Goal: Task Accomplishment & Management: Use online tool/utility

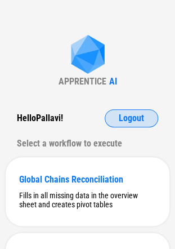
click at [126, 116] on span "Logout" at bounding box center [131, 118] width 25 height 9
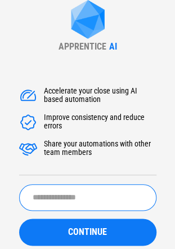
click at [42, 193] on input "text" at bounding box center [88, 197] width 138 height 26
click at [19, 219] on button "CONTINUE" at bounding box center [88, 232] width 138 height 27
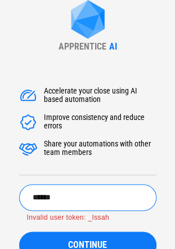
click at [96, 188] on input "******" at bounding box center [88, 197] width 138 height 26
type input "*****"
click at [19, 232] on button "CONTINUE" at bounding box center [88, 245] width 138 height 27
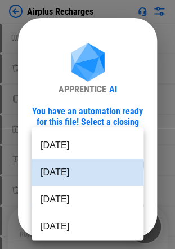
click at [48, 167] on body "Airplus Recharges Unhide Columns pending... Remove Rows pending... Copy pending…" at bounding box center [87, 124] width 175 height 249
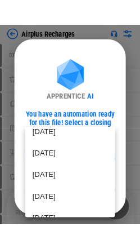
scroll to position [122, 0]
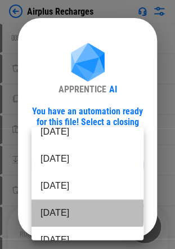
click at [87, 212] on li "Feb 2025" at bounding box center [88, 212] width 112 height 27
type input "********"
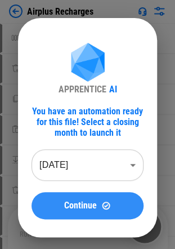
click at [64, 203] on span "Continue" at bounding box center [80, 205] width 33 height 9
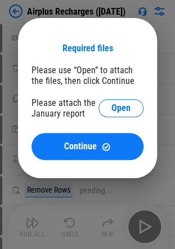
click at [85, 118] on div "Please attach the January report" at bounding box center [65, 107] width 67 height 21
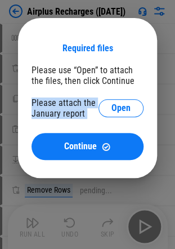
click at [85, 118] on div "Please attach the January report" at bounding box center [65, 107] width 67 height 21
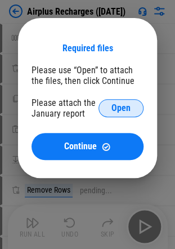
click at [107, 112] on button "Open" at bounding box center [121, 108] width 45 height 18
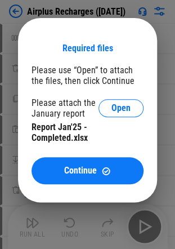
click at [59, 137] on div "Report Jan'25 - Completed.xlsx" at bounding box center [88, 132] width 112 height 21
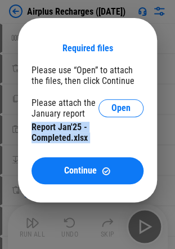
click at [59, 137] on div "Report Jan'25 - Completed.xlsx" at bounding box center [88, 132] width 112 height 21
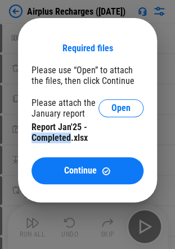
click at [59, 137] on div "Report Jan'25 - Completed.xlsx" at bounding box center [88, 132] width 112 height 21
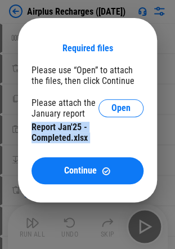
click at [59, 137] on div "Report Jan'25 - Completed.xlsx" at bounding box center [88, 132] width 112 height 21
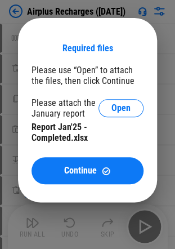
click at [76, 109] on div "Please attach the January report" at bounding box center [65, 107] width 67 height 21
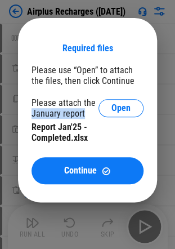
drag, startPoint x: 76, startPoint y: 109, endPoint x: 44, endPoint y: 110, distance: 31.6
click at [44, 110] on div "Please attach the January report" at bounding box center [65, 107] width 67 height 21
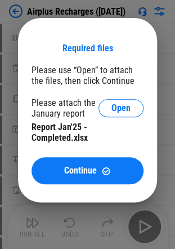
click at [44, 110] on div "Please attach the January report" at bounding box center [65, 107] width 67 height 21
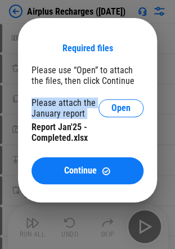
click at [44, 110] on div "Please attach the January report" at bounding box center [65, 107] width 67 height 21
click at [39, 111] on div "Please attach the January report" at bounding box center [65, 107] width 67 height 21
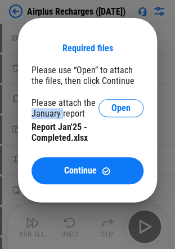
click at [39, 111] on div "Please attach the January report" at bounding box center [65, 107] width 67 height 21
click at [92, 149] on div "Required files Please use “Open” to attach the files, then click Continue Pleas…" at bounding box center [88, 113] width 112 height 141
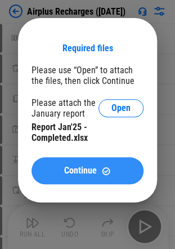
click at [77, 160] on button "Continue" at bounding box center [88, 170] width 112 height 27
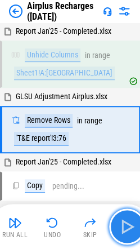
click at [118, 223] on img "button" at bounding box center [127, 227] width 18 height 18
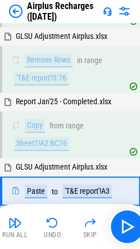
scroll to position [125, 0]
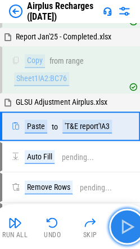
click at [135, 232] on img "button" at bounding box center [127, 227] width 18 height 18
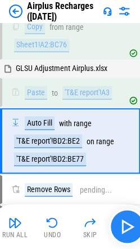
scroll to position [174, 0]
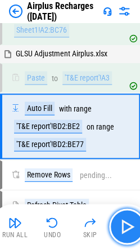
click at [113, 219] on button "button" at bounding box center [127, 227] width 36 height 36
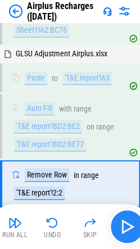
scroll to position [230, 0]
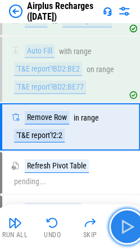
click at [121, 226] on img "button" at bounding box center [127, 227] width 18 height 18
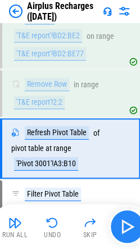
scroll to position [278, 0]
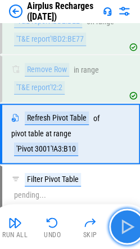
click at [134, 219] on img "button" at bounding box center [127, 227] width 18 height 18
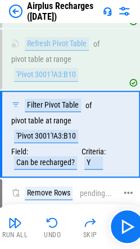
scroll to position [353, 0]
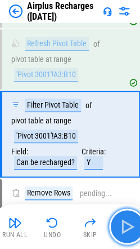
click at [132, 221] on img "button" at bounding box center [127, 227] width 18 height 18
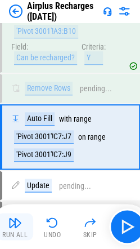
scroll to position [466, 0]
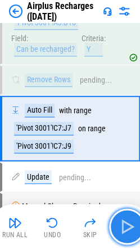
click at [126, 223] on img "button" at bounding box center [127, 227] width 18 height 18
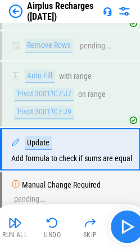
scroll to position [521, 0]
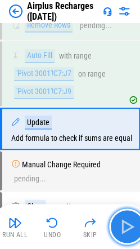
click at [139, 230] on button "button" at bounding box center [127, 227] width 36 height 36
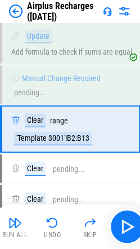
scroll to position [591, 0]
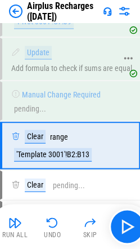
click at [61, 62] on div "Update Add formula to check if sums are equal" at bounding box center [71, 59] width 121 height 26
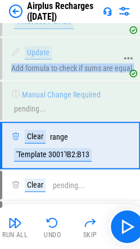
click at [61, 62] on div "Update Add formula to check if sums are equal" at bounding box center [71, 59] width 121 height 26
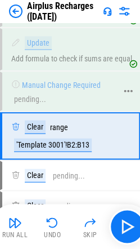
scroll to position [601, 0]
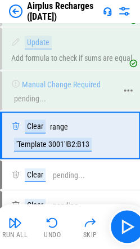
click at [34, 94] on div "pending..." at bounding box center [30, 98] width 32 height 8
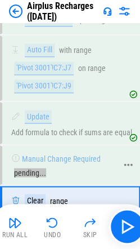
scroll to position [516, 0]
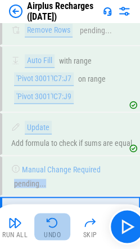
click at [55, 216] on img "button" at bounding box center [53, 223] width 14 height 14
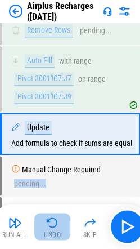
click at [55, 216] on img "button" at bounding box center [53, 223] width 14 height 14
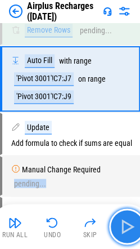
click at [132, 214] on button "button" at bounding box center [127, 227] width 36 height 36
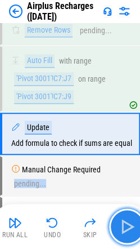
click at [132, 214] on button "button" at bounding box center [127, 227] width 36 height 36
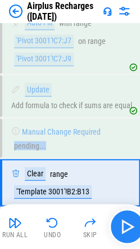
scroll to position [607, 0]
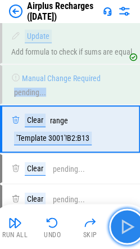
click at [124, 222] on img "button" at bounding box center [127, 227] width 18 height 18
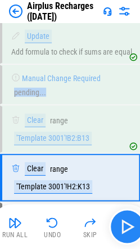
scroll to position [655, 0]
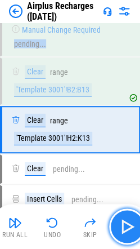
click at [126, 228] on img "button" at bounding box center [127, 227] width 18 height 18
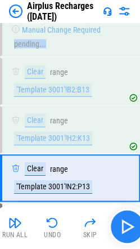
scroll to position [703, 0]
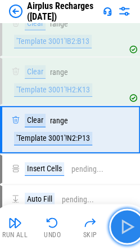
click at [128, 223] on img "button" at bounding box center [127, 227] width 18 height 18
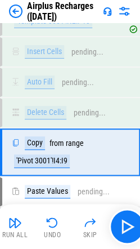
scroll to position [842, 0]
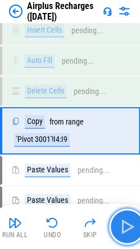
click at [132, 233] on img "button" at bounding box center [127, 227] width 18 height 18
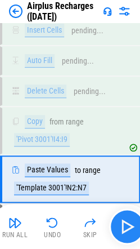
scroll to position [890, 0]
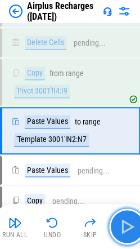
click at [138, 228] on button "button" at bounding box center [127, 227] width 36 height 36
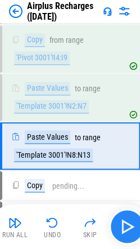
scroll to position [938, 0]
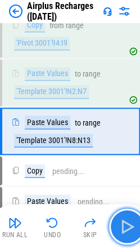
click at [119, 226] on img "button" at bounding box center [127, 227] width 18 height 18
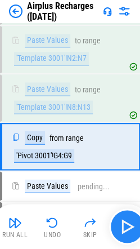
scroll to position [986, 0]
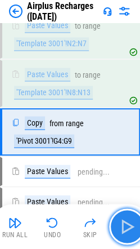
click at [130, 224] on img "button" at bounding box center [127, 227] width 18 height 18
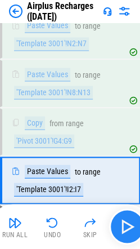
scroll to position [1035, 0]
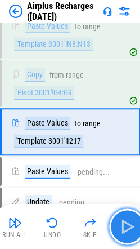
click at [130, 224] on img "button" at bounding box center [127, 227] width 18 height 18
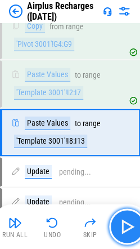
click at [130, 224] on img "button" at bounding box center [127, 227] width 18 height 18
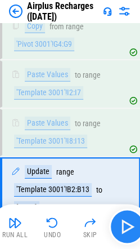
scroll to position [1139, 0]
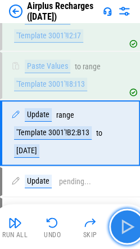
click at [125, 223] on img "button" at bounding box center [127, 227] width 18 height 18
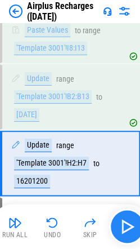
scroll to position [1205, 0]
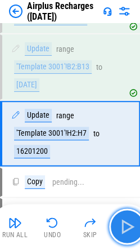
click at [121, 223] on img "button" at bounding box center [127, 227] width 18 height 18
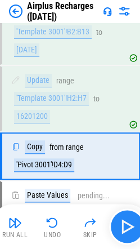
scroll to position [1262, 0]
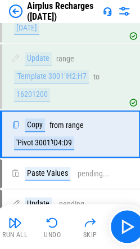
click at [126, 7] on img at bounding box center [125, 12] width 14 height 14
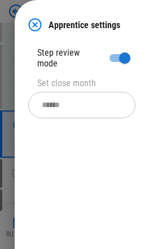
click at [38, 26] on img at bounding box center [35, 25] width 14 height 14
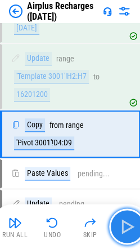
click at [127, 220] on img "button" at bounding box center [127, 227] width 18 height 18
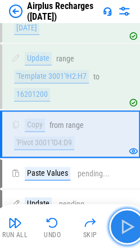
click at [127, 220] on img "button" at bounding box center [127, 227] width 18 height 18
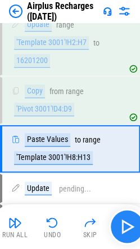
scroll to position [1311, 0]
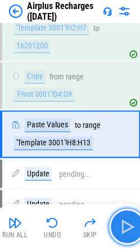
click at [127, 220] on img "button" at bounding box center [127, 227] width 18 height 18
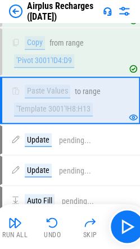
scroll to position [1334, 0]
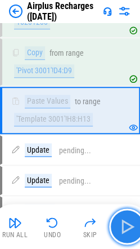
click at [123, 216] on button "button" at bounding box center [127, 227] width 36 height 36
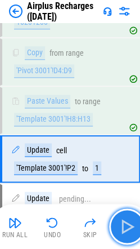
click at [122, 218] on img "button" at bounding box center [127, 227] width 18 height 18
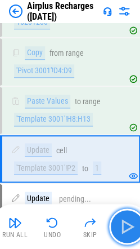
click at [122, 218] on img "button" at bounding box center [127, 227] width 18 height 18
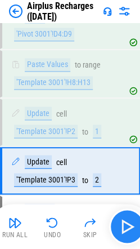
scroll to position [1407, 0]
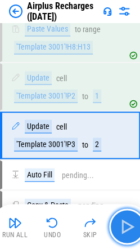
click at [122, 218] on img "button" at bounding box center [127, 227] width 18 height 18
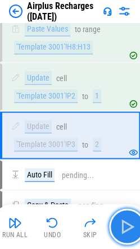
click at [122, 218] on img "button" at bounding box center [127, 227] width 18 height 18
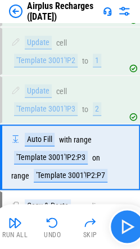
scroll to position [1464, 0]
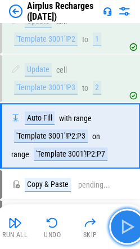
click at [122, 218] on img "button" at bounding box center [127, 227] width 18 height 18
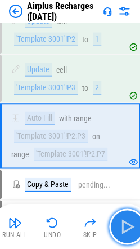
click at [122, 218] on img "button" at bounding box center [127, 227] width 18 height 18
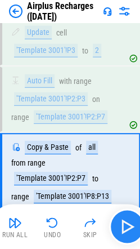
scroll to position [1536, 0]
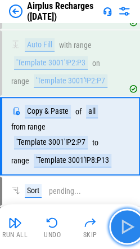
click at [122, 218] on img "button" at bounding box center [127, 227] width 18 height 18
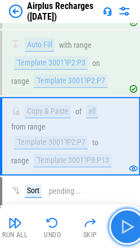
click at [122, 218] on img "button" at bounding box center [127, 227] width 18 height 18
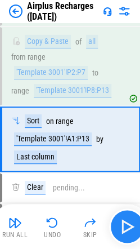
scroll to position [1608, 0]
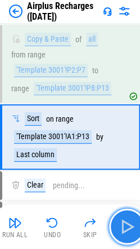
click at [122, 218] on img "button" at bounding box center [127, 227] width 18 height 18
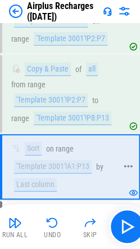
scroll to position [1576, 0]
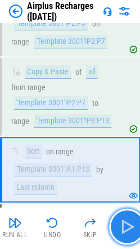
click at [118, 226] on button "button" at bounding box center [127, 227] width 36 height 36
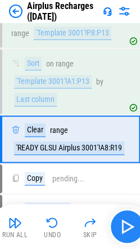
scroll to position [1666, 0]
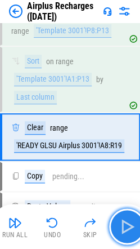
click at [128, 233] on img "button" at bounding box center [127, 227] width 18 height 18
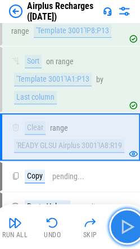
click at [128, 233] on img "button" at bounding box center [127, 227] width 18 height 18
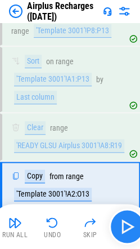
scroll to position [1714, 0]
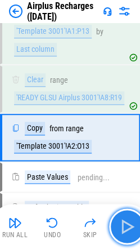
click at [128, 233] on img "button" at bounding box center [127, 227] width 18 height 18
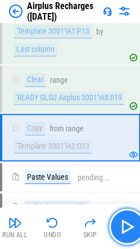
click at [128, 233] on img "button" at bounding box center [127, 227] width 18 height 18
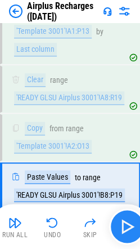
scroll to position [1762, 0]
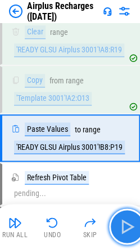
click at [128, 233] on img "button" at bounding box center [127, 227] width 18 height 18
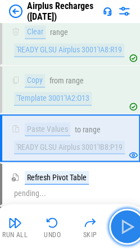
click at [121, 220] on img "button" at bounding box center [127, 227] width 18 height 18
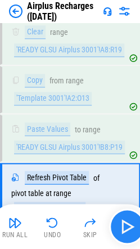
scroll to position [1810, 0]
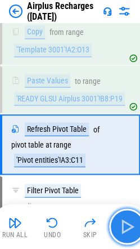
click at [132, 234] on img "button" at bounding box center [127, 227] width 18 height 18
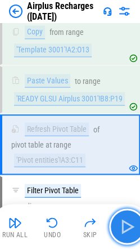
click at [123, 218] on img "button" at bounding box center [127, 227] width 18 height 18
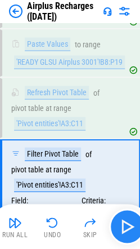
scroll to position [1884, 0]
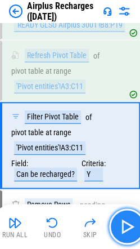
click at [123, 218] on img "button" at bounding box center [127, 227] width 18 height 18
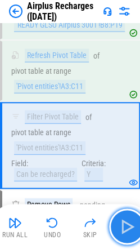
click at [131, 235] on img "button" at bounding box center [127, 227] width 18 height 18
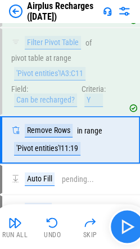
scroll to position [1958, 0]
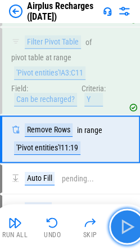
click at [131, 235] on img "button" at bounding box center [127, 227] width 18 height 18
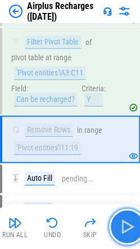
click at [123, 220] on img "button" at bounding box center [127, 227] width 18 height 18
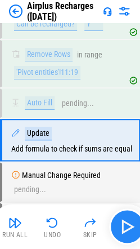
scroll to position [2034, 0]
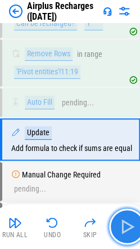
click at [116, 212] on button "button" at bounding box center [127, 227] width 36 height 36
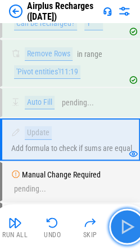
click at [119, 216] on button "button" at bounding box center [127, 227] width 36 height 36
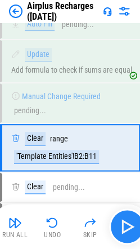
scroll to position [2120, 0]
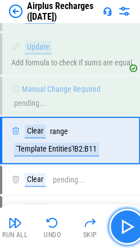
click at [119, 216] on button "button" at bounding box center [127, 227] width 36 height 36
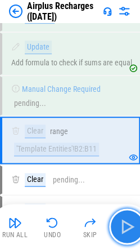
click at [119, 216] on button "button" at bounding box center [127, 227] width 36 height 36
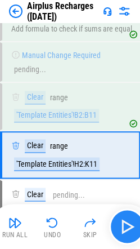
scroll to position [2169, 0]
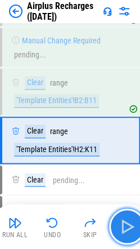
click at [119, 216] on button "button" at bounding box center [127, 227] width 36 height 36
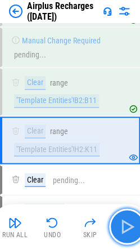
click at [119, 216] on button "button" at bounding box center [127, 227] width 36 height 36
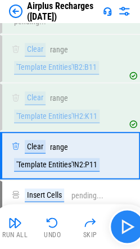
scroll to position [2216, 0]
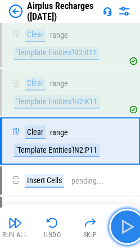
click at [119, 216] on button "button" at bounding box center [127, 227] width 36 height 36
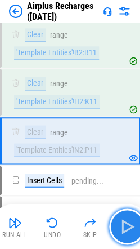
click at [119, 216] on button "button" at bounding box center [127, 227] width 36 height 36
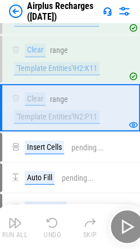
scroll to position [2264, 0]
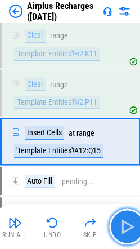
click at [123, 220] on img "button" at bounding box center [127, 227] width 18 height 18
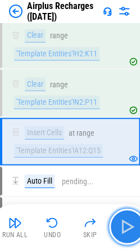
click at [128, 224] on img "button" at bounding box center [127, 227] width 18 height 18
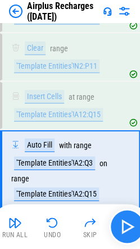
scroll to position [2328, 0]
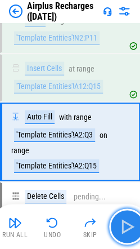
click at [138, 218] on button "button" at bounding box center [127, 227] width 36 height 36
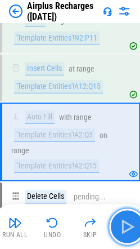
click at [125, 224] on img "button" at bounding box center [127, 227] width 18 height 18
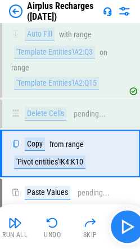
scroll to position [2422, 0]
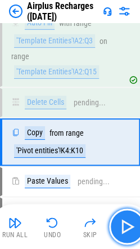
click at [116, 223] on button "button" at bounding box center [127, 227] width 36 height 36
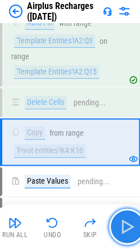
click at [116, 223] on button "button" at bounding box center [127, 227] width 36 height 36
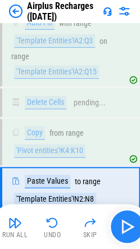
scroll to position [2470, 0]
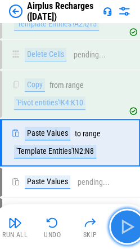
click at [116, 223] on button "button" at bounding box center [127, 227] width 36 height 36
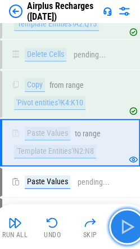
click at [116, 223] on button "button" at bounding box center [127, 227] width 36 height 36
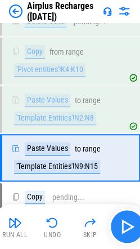
scroll to position [2518, 0]
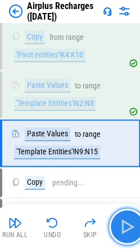
click at [116, 223] on button "button" at bounding box center [127, 227] width 36 height 36
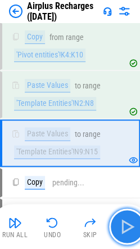
click at [116, 223] on button "button" at bounding box center [127, 227] width 36 height 36
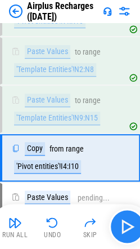
scroll to position [2566, 0]
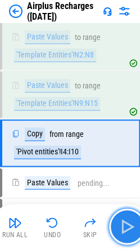
click at [116, 223] on button "button" at bounding box center [127, 227] width 36 height 36
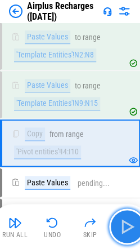
click at [116, 223] on button "button" at bounding box center [127, 227] width 36 height 36
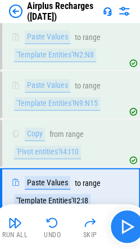
scroll to position [2614, 0]
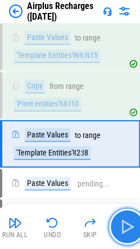
click at [122, 224] on img "button" at bounding box center [127, 227] width 18 height 18
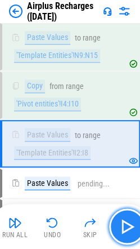
click at [122, 224] on img "button" at bounding box center [127, 227] width 18 height 18
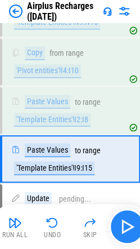
scroll to position [2662, 0]
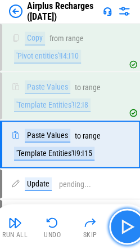
click at [122, 224] on img "button" at bounding box center [127, 227] width 18 height 18
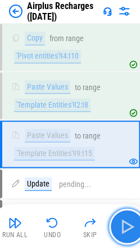
click at [122, 219] on img "button" at bounding box center [127, 227] width 18 height 18
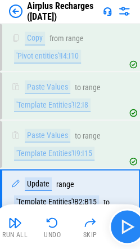
scroll to position [2719, 0]
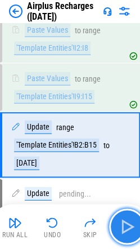
click at [122, 219] on img "button" at bounding box center [127, 227] width 18 height 18
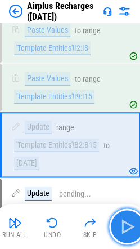
click at [122, 219] on img "button" at bounding box center [127, 227] width 18 height 18
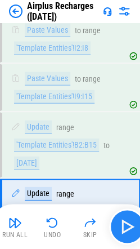
scroll to position [2785, 0]
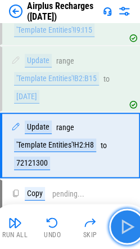
click at [122, 219] on img "button" at bounding box center [127, 227] width 18 height 18
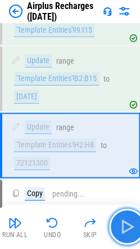
click at [117, 218] on button "button" at bounding box center [127, 227] width 36 height 36
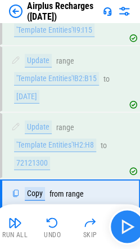
scroll to position [2843, 0]
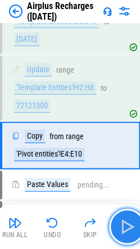
click at [125, 215] on button "button" at bounding box center [127, 227] width 36 height 36
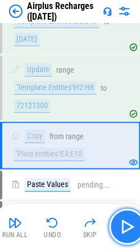
click at [125, 215] on button "button" at bounding box center [127, 227] width 36 height 36
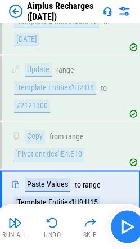
scroll to position [2890, 0]
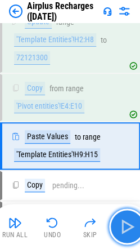
click at [125, 215] on button "button" at bounding box center [127, 227] width 36 height 36
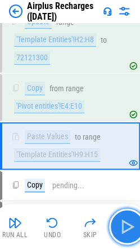
click at [126, 230] on img "button" at bounding box center [127, 227] width 18 height 18
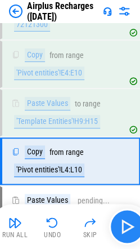
scroll to position [2938, 0]
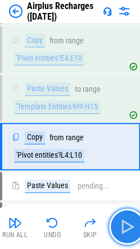
click at [126, 230] on img "button" at bounding box center [127, 227] width 18 height 18
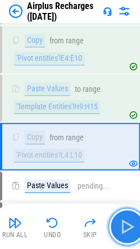
click at [126, 230] on img "button" at bounding box center [127, 227] width 18 height 18
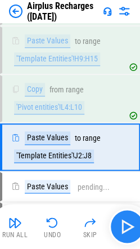
scroll to position [2987, 0]
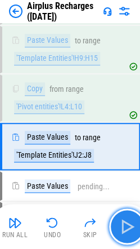
click at [126, 230] on img "button" at bounding box center [127, 227] width 18 height 18
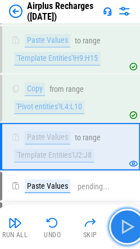
click at [126, 230] on img "button" at bounding box center [127, 227] width 18 height 18
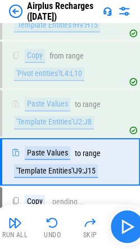
scroll to position [3035, 0]
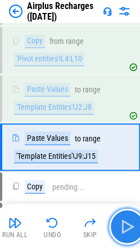
click at [126, 230] on img "button" at bounding box center [127, 227] width 18 height 18
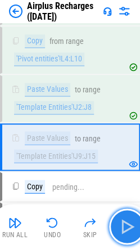
click at [126, 230] on img "button" at bounding box center [127, 227] width 18 height 18
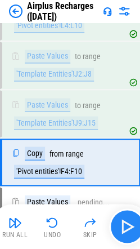
scroll to position [3083, 0]
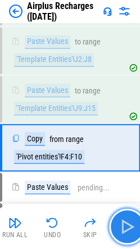
click at [126, 230] on img "button" at bounding box center [127, 227] width 18 height 18
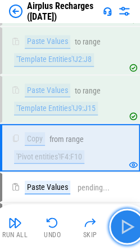
click at [126, 230] on img "button" at bounding box center [127, 227] width 18 height 18
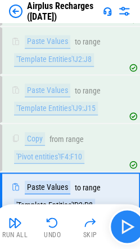
scroll to position [3131, 0]
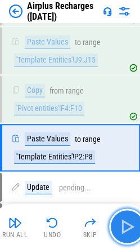
click at [126, 230] on img "button" at bounding box center [127, 227] width 18 height 18
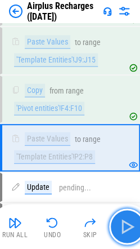
click at [123, 235] on img "button" at bounding box center [127, 227] width 18 height 18
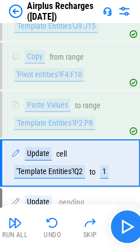
scroll to position [3179, 0]
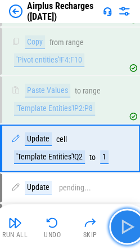
click at [123, 235] on img "button" at bounding box center [127, 227] width 18 height 18
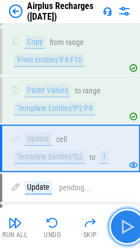
click at [123, 235] on img "button" at bounding box center [127, 227] width 18 height 18
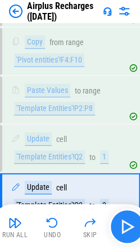
scroll to position [3227, 0]
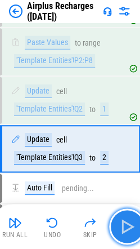
click at [123, 235] on img "button" at bounding box center [127, 227] width 18 height 18
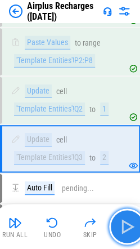
click at [123, 235] on img "button" at bounding box center [127, 227] width 18 height 18
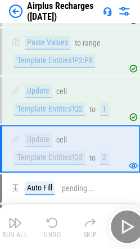
click at [123, 235] on div "Run All Undo Skip" at bounding box center [71, 227] width 149 height 36
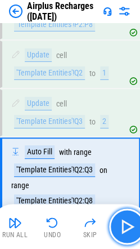
click at [123, 235] on img "button" at bounding box center [127, 227] width 18 height 18
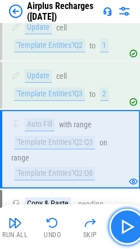
click at [123, 235] on img "button" at bounding box center [127, 227] width 18 height 18
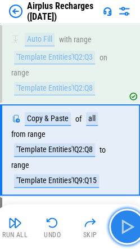
click at [123, 235] on img "button" at bounding box center [127, 227] width 18 height 18
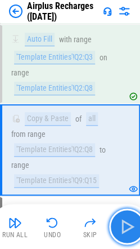
click at [123, 235] on img "button" at bounding box center [127, 227] width 18 height 18
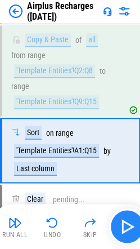
scroll to position [3455, 0]
click at [130, 228] on img "button" at bounding box center [127, 227] width 18 height 18
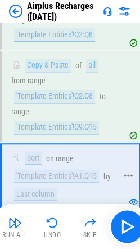
scroll to position [3430, 0]
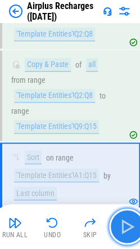
click at [125, 215] on button "button" at bounding box center [127, 227] width 36 height 36
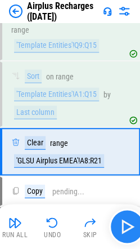
scroll to position [3512, 0]
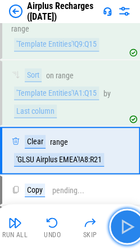
click at [137, 224] on button "button" at bounding box center [127, 227] width 36 height 36
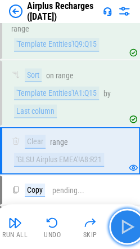
click at [125, 224] on img "button" at bounding box center [127, 227] width 18 height 18
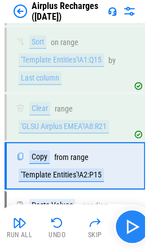
scroll to position [3560, 0]
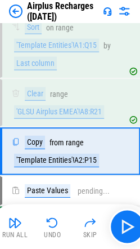
click at [125, 13] on img at bounding box center [125, 12] width 14 height 14
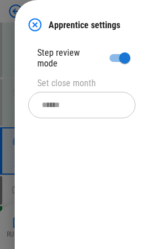
click at [38, 20] on img at bounding box center [35, 25] width 14 height 14
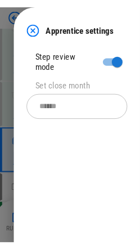
scroll to position [3519, 0]
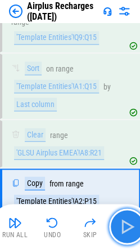
click at [118, 215] on button "button" at bounding box center [127, 227] width 36 height 36
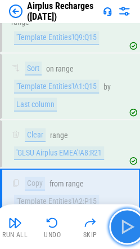
click at [121, 227] on img "button" at bounding box center [127, 227] width 18 height 18
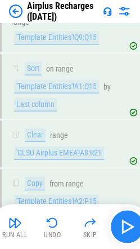
scroll to position [3589, 0]
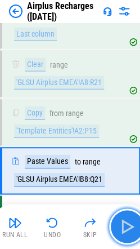
click at [130, 230] on img "button" at bounding box center [127, 227] width 18 height 18
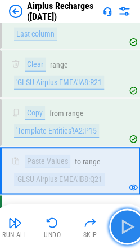
click at [127, 229] on img "button" at bounding box center [127, 227] width 18 height 18
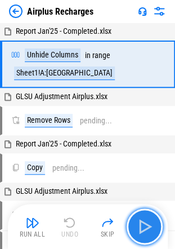
click at [141, 220] on img "button" at bounding box center [145, 227] width 18 height 18
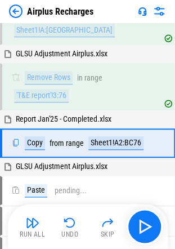
scroll to position [60, 0]
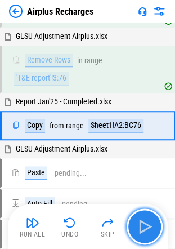
click at [150, 217] on button "button" at bounding box center [145, 227] width 36 height 36
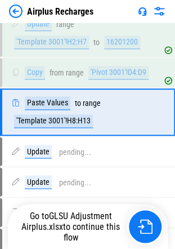
scroll to position [1182, 0]
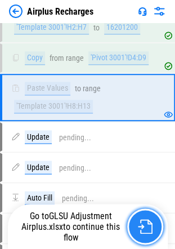
click at [138, 217] on button "button" at bounding box center [145, 227] width 36 height 36
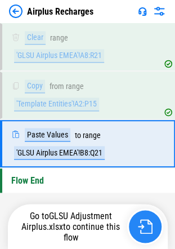
scroll to position [3322, 0]
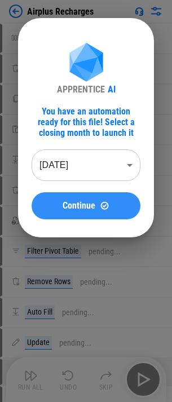
click at [89, 198] on button "Continue" at bounding box center [86, 205] width 109 height 27
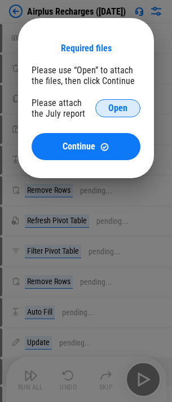
click at [104, 105] on button "Open" at bounding box center [117, 108] width 45 height 18
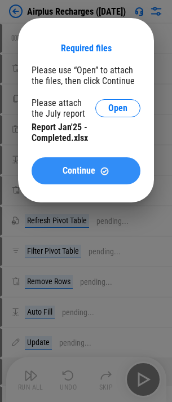
click at [57, 169] on div "Continue" at bounding box center [86, 171] width 82 height 10
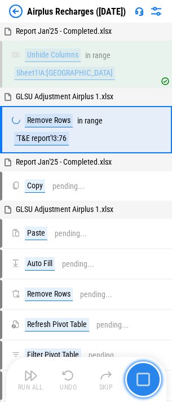
click at [143, 251] on img "button" at bounding box center [143, 380] width 14 height 14
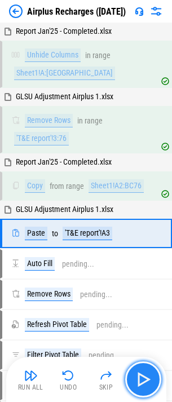
click at [141, 251] on img "button" at bounding box center [143, 379] width 18 height 18
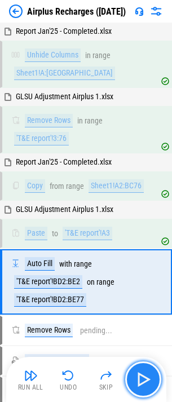
click at [141, 251] on img "button" at bounding box center [143, 379] width 18 height 18
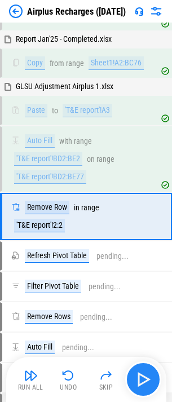
scroll to position [139, 0]
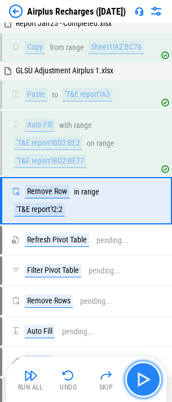
click at [141, 251] on img "button" at bounding box center [143, 379] width 18 height 18
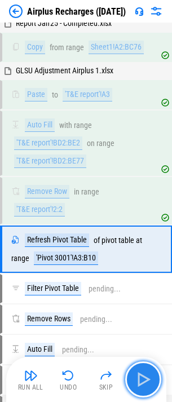
click at [141, 251] on img "button" at bounding box center [143, 379] width 18 height 18
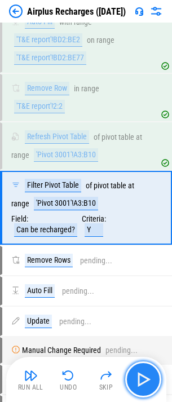
click at [141, 251] on img "button" at bounding box center [143, 379] width 18 height 18
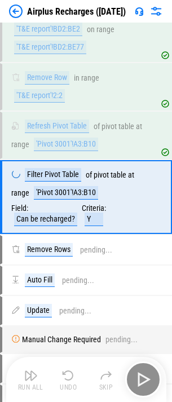
scroll to position [253, 0]
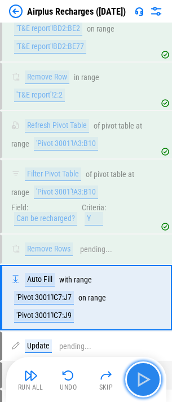
click at [141, 251] on img "button" at bounding box center [143, 379] width 18 height 18
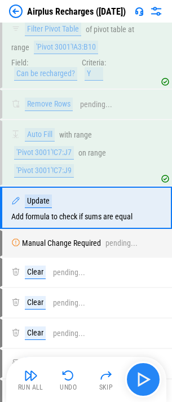
scroll to position [405, 0]
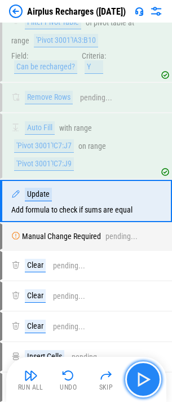
click at [141, 251] on img "button" at bounding box center [143, 379] width 18 height 18
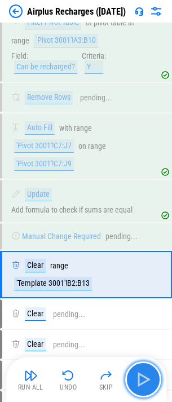
click at [141, 251] on img "button" at bounding box center [143, 379] width 18 height 18
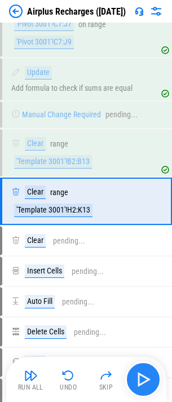
scroll to position [527, 0]
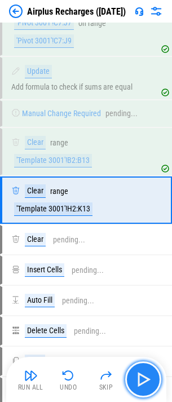
click at [141, 251] on img "button" at bounding box center [143, 379] width 18 height 18
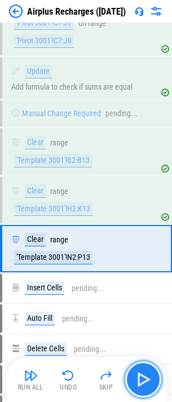
click at [141, 251] on img "button" at bounding box center [143, 379] width 18 height 18
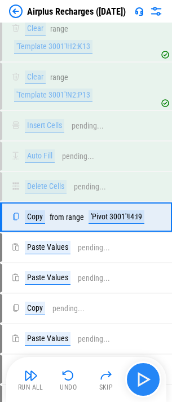
scroll to position [707, 0]
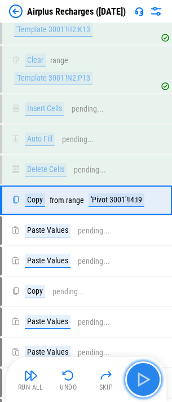
click at [141, 251] on img "button" at bounding box center [143, 379] width 18 height 18
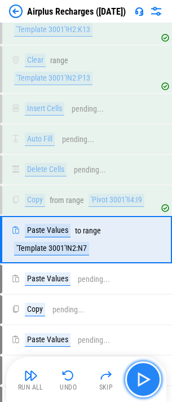
click at [141, 251] on img "button" at bounding box center [143, 379] width 18 height 18
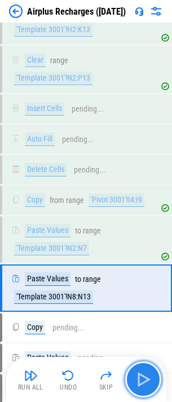
click at [141, 251] on img "button" at bounding box center [143, 379] width 18 height 18
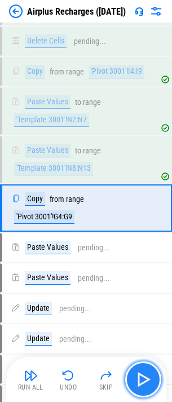
click at [141, 251] on img "button" at bounding box center [143, 379] width 18 height 18
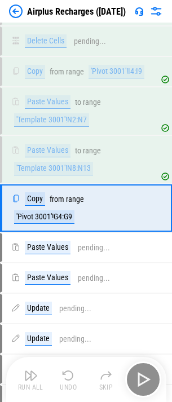
scroll to position [843, 0]
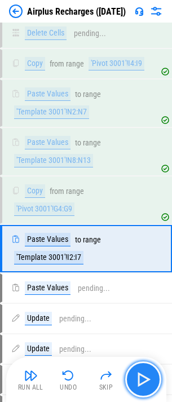
click at [141, 251] on img "button" at bounding box center [143, 379] width 18 height 18
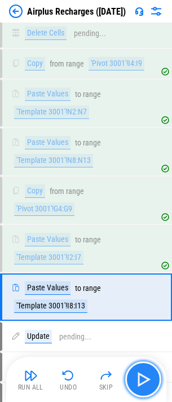
click at [141, 251] on img "button" at bounding box center [143, 379] width 18 height 18
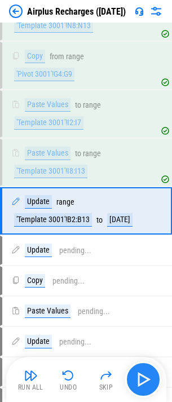
scroll to position [988, 0]
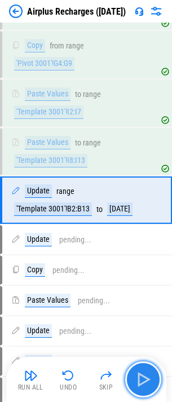
click at [141, 251] on img "button" at bounding box center [143, 379] width 18 height 18
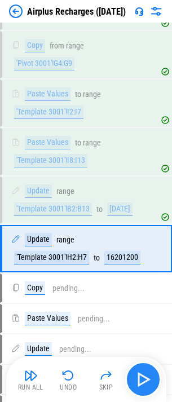
click at [141, 251] on img "button" at bounding box center [143, 379] width 18 height 18
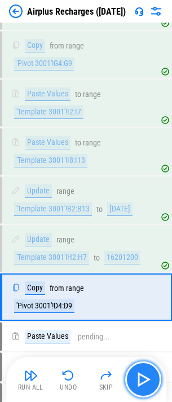
click at [141, 251] on img "button" at bounding box center [143, 379] width 18 height 18
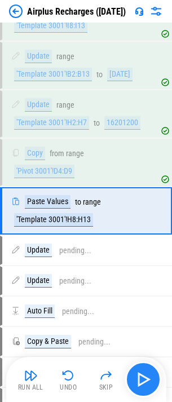
scroll to position [1134, 0]
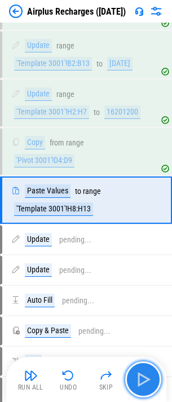
click at [141, 251] on img "button" at bounding box center [143, 379] width 18 height 18
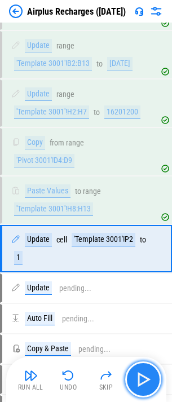
click at [141, 251] on img "button" at bounding box center [143, 379] width 18 height 18
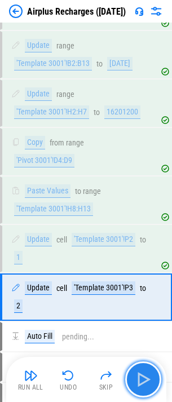
click at [141, 251] on img "button" at bounding box center [143, 379] width 18 height 18
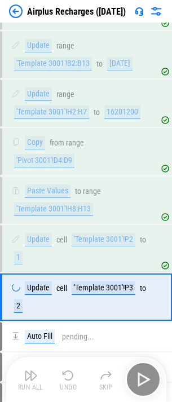
click at [141, 251] on div "Run All Undo Skip" at bounding box center [87, 379] width 149 height 36
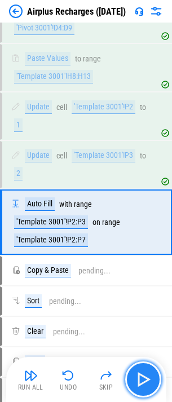
click at [141, 251] on img "button" at bounding box center [143, 379] width 18 height 18
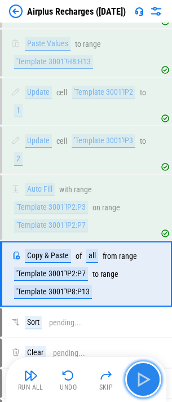
click at [141, 251] on img "button" at bounding box center [143, 379] width 18 height 18
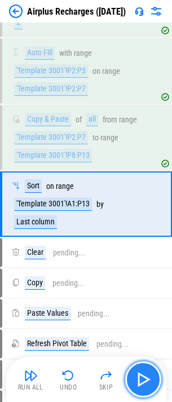
scroll to position [1421, 0]
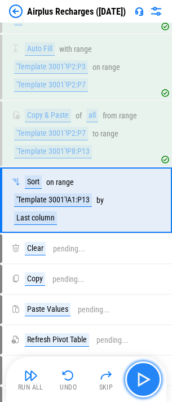
click at [141, 251] on img "button" at bounding box center [143, 379] width 18 height 18
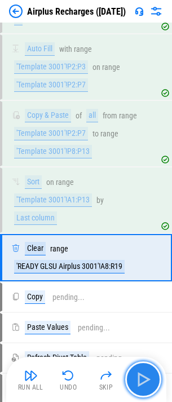
click at [141, 251] on img "button" at bounding box center [143, 379] width 18 height 18
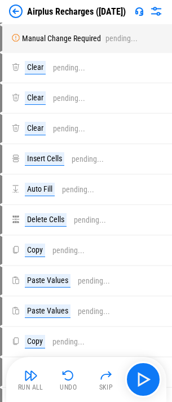
scroll to position [1888, 0]
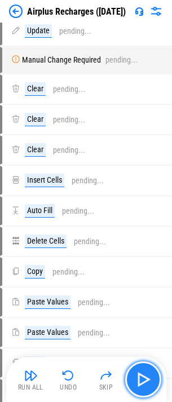
click at [141, 251] on img "button" at bounding box center [143, 379] width 18 height 18
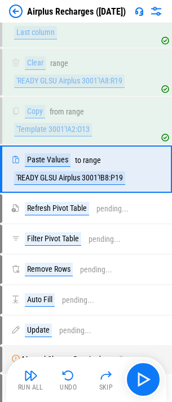
scroll to position [1576, 0]
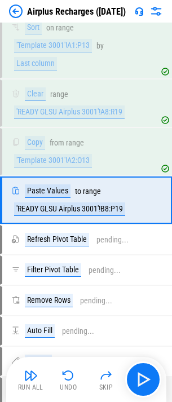
click at [136, 251] on div "Run All Undo Skip" at bounding box center [86, 379] width 160 height 45
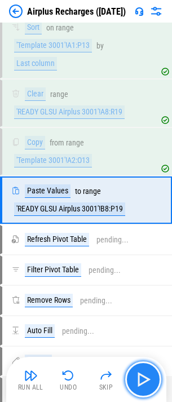
click at [130, 251] on button "button" at bounding box center [143, 379] width 36 height 36
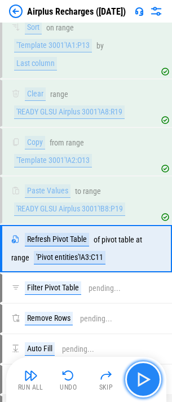
click at [131, 251] on button "button" at bounding box center [143, 379] width 36 height 36
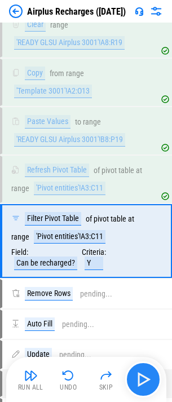
scroll to position [1690, 0]
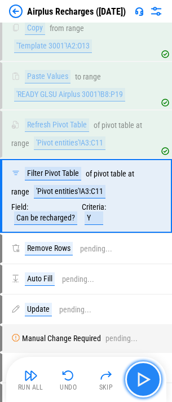
click at [134, 251] on button "button" at bounding box center [143, 379] width 36 height 36
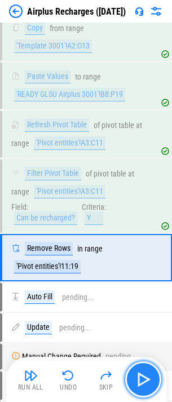
click at [134, 251] on button "button" at bounding box center [143, 379] width 36 height 36
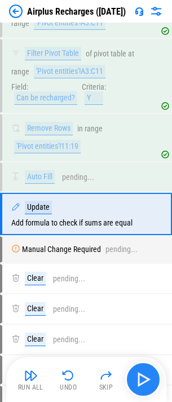
scroll to position [1824, 0]
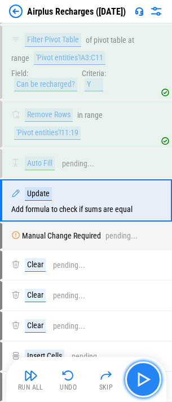
click at [141, 251] on button "button" at bounding box center [143, 379] width 36 height 36
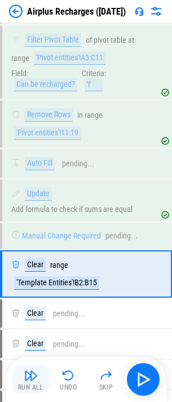
click at [40, 251] on button "Run All" at bounding box center [31, 379] width 36 height 27
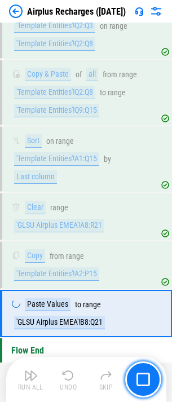
scroll to position [3195, 0]
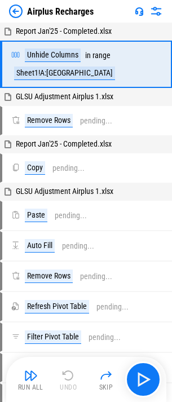
click at [162, 12] on img at bounding box center [156, 12] width 14 height 14
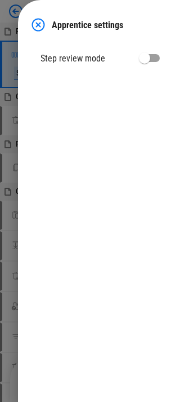
click at [42, 25] on img at bounding box center [39, 25] width 14 height 14
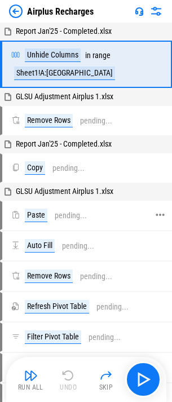
click at [66, 211] on div "pending..." at bounding box center [71, 215] width 32 height 8
click at [25, 369] on img "button" at bounding box center [31, 376] width 14 height 14
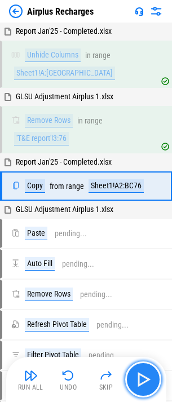
click at [135, 384] on img "button" at bounding box center [143, 379] width 18 height 18
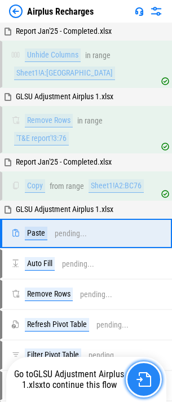
click at [149, 385] on img "button" at bounding box center [143, 379] width 15 height 15
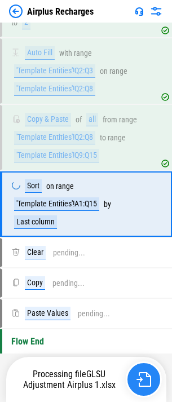
scroll to position [3154, 0]
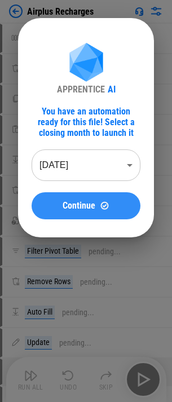
click at [87, 210] on span "Continue" at bounding box center [79, 205] width 33 height 9
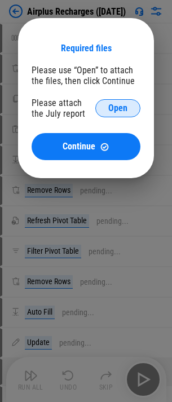
click at [99, 111] on button "Open" at bounding box center [117, 108] width 45 height 18
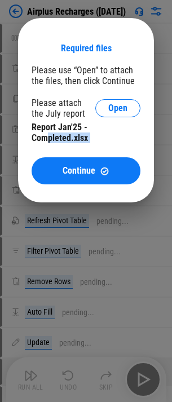
click at [50, 153] on div "Required files Please use “Open” to attach the files, then click Continue Pleas…" at bounding box center [86, 113] width 109 height 141
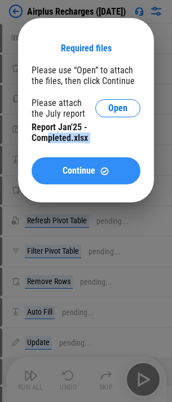
click at [53, 161] on button "Continue" at bounding box center [86, 170] width 109 height 27
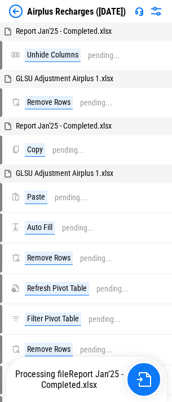
click at [22, 13] on img at bounding box center [16, 12] width 14 height 14
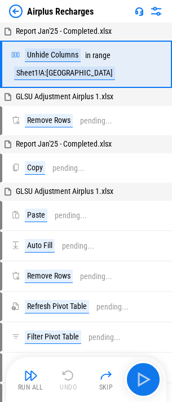
click at [18, 17] on img at bounding box center [16, 12] width 14 height 14
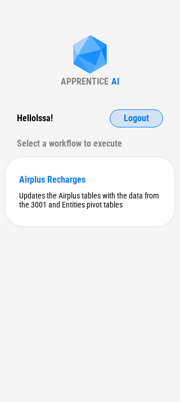
click at [132, 121] on span "Logout" at bounding box center [136, 118] width 25 height 9
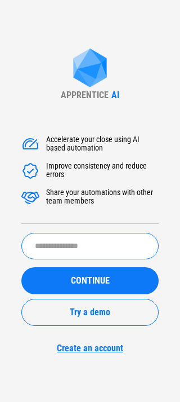
click at [80, 251] on input "text" at bounding box center [90, 246] width 138 height 26
type input "*****"
click at [21, 267] on button "CONTINUE" at bounding box center [90, 280] width 138 height 27
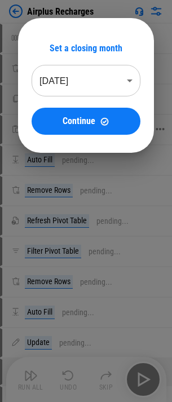
click at [104, 127] on button "Continue" at bounding box center [86, 121] width 109 height 27
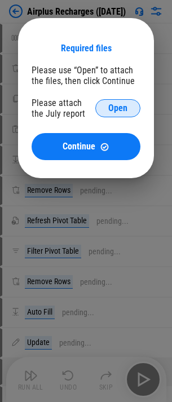
click at [108, 112] on button "Open" at bounding box center [117, 108] width 45 height 18
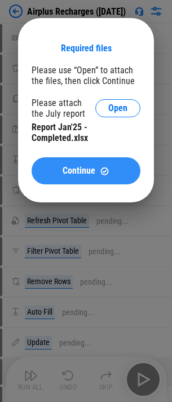
click at [90, 170] on span "Continue" at bounding box center [79, 170] width 33 height 9
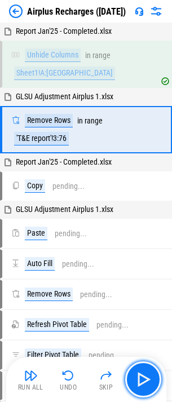
click at [149, 374] on img "button" at bounding box center [143, 379] width 18 height 18
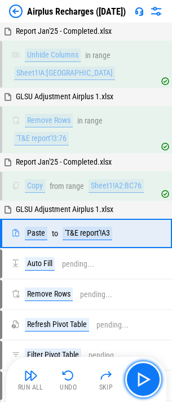
click at [147, 378] on img "button" at bounding box center [143, 379] width 18 height 18
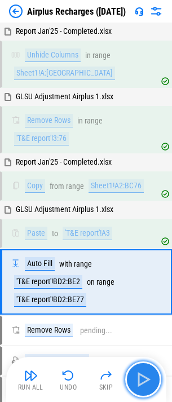
click at [145, 378] on img "button" at bounding box center [143, 379] width 18 height 18
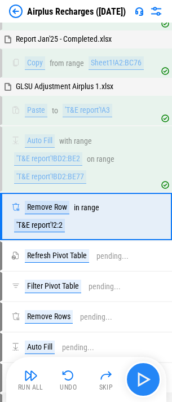
scroll to position [139, 0]
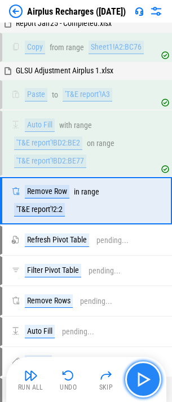
click at [145, 377] on img "button" at bounding box center [143, 379] width 18 height 18
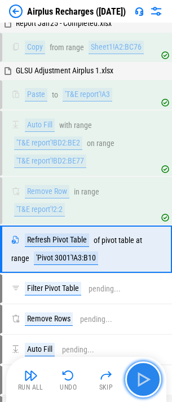
click at [143, 373] on img "button" at bounding box center [143, 379] width 18 height 18
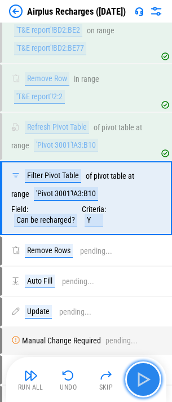
click at [143, 373] on img "button" at bounding box center [143, 379] width 18 height 18
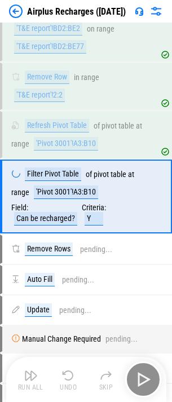
click at [143, 373] on div "Run All Undo Skip" at bounding box center [87, 379] width 149 height 36
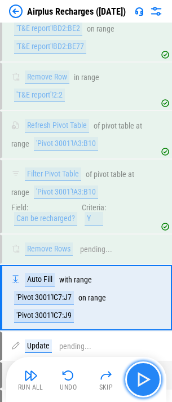
click at [143, 373] on img "button" at bounding box center [143, 379] width 18 height 18
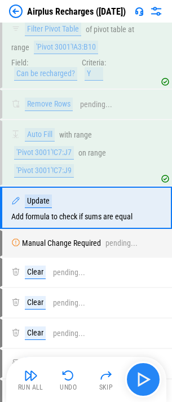
scroll to position [405, 0]
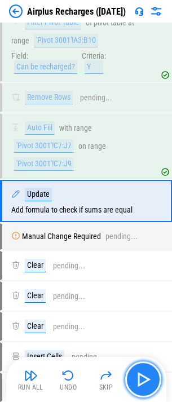
click at [143, 373] on img "button" at bounding box center [143, 379] width 18 height 18
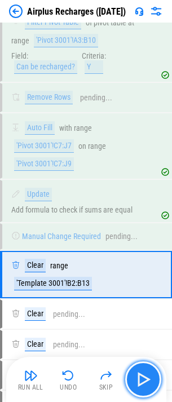
click at [143, 373] on img "button" at bounding box center [143, 379] width 18 height 18
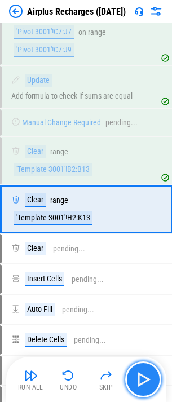
click at [143, 373] on img "button" at bounding box center [143, 379] width 18 height 18
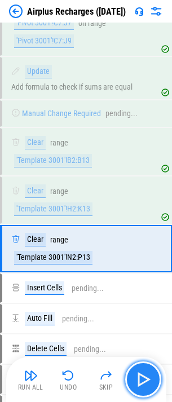
click at [143, 373] on img "button" at bounding box center [143, 379] width 18 height 18
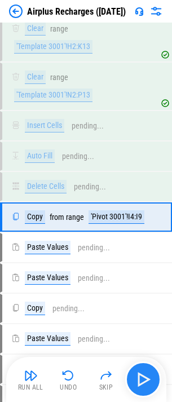
scroll to position [707, 0]
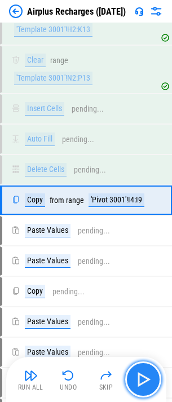
click at [143, 373] on img "button" at bounding box center [143, 379] width 18 height 18
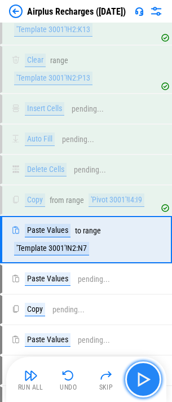
click at [143, 373] on img "button" at bounding box center [143, 379] width 18 height 18
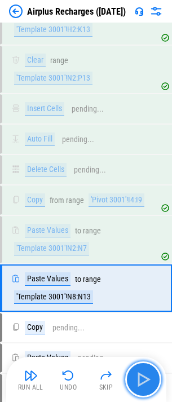
click at [143, 373] on img "button" at bounding box center [143, 379] width 18 height 18
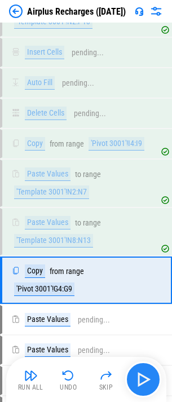
scroll to position [843, 0]
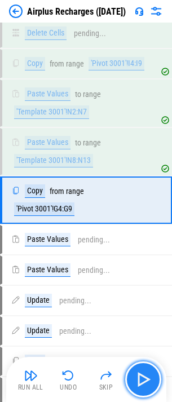
click at [143, 373] on img "button" at bounding box center [143, 379] width 18 height 18
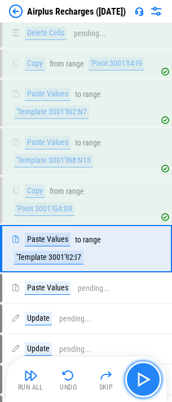
click at [143, 373] on img "button" at bounding box center [143, 379] width 18 height 18
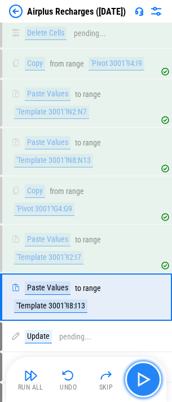
click at [143, 373] on img "button" at bounding box center [143, 379] width 18 height 18
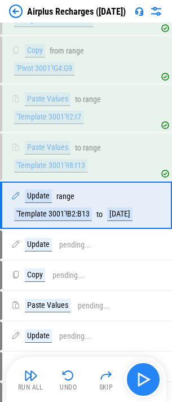
scroll to position [988, 0]
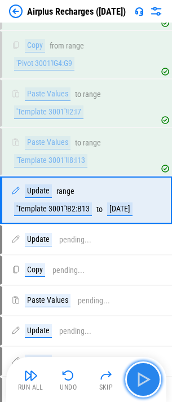
click at [143, 373] on img "button" at bounding box center [143, 379] width 18 height 18
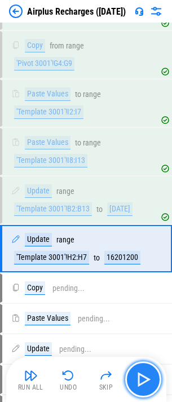
click at [143, 373] on img "button" at bounding box center [143, 379] width 18 height 18
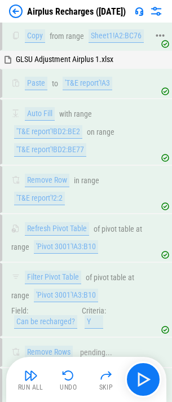
scroll to position [143, 0]
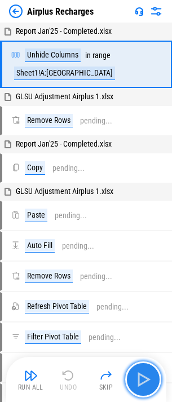
click at [146, 378] on img "button" at bounding box center [143, 379] width 18 height 18
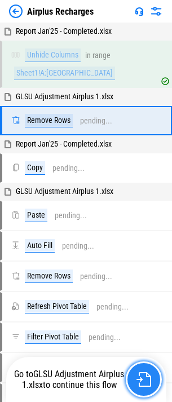
click at [146, 378] on img "button" at bounding box center [143, 379] width 15 height 15
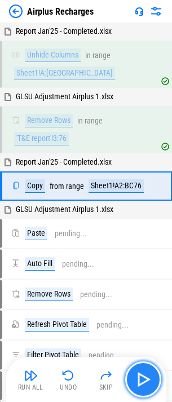
click at [145, 377] on img "button" at bounding box center [143, 379] width 18 height 18
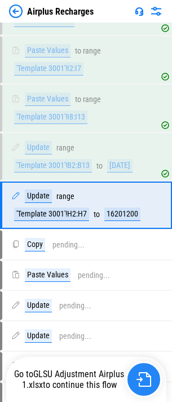
scroll to position [1045, 0]
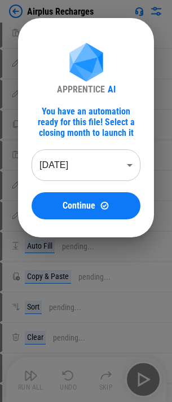
scroll to position [1053, 0]
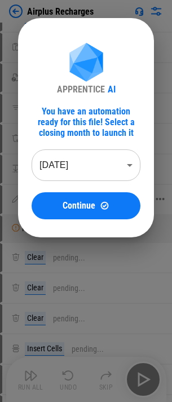
drag, startPoint x: 69, startPoint y: 201, endPoint x: 77, endPoint y: 205, distance: 8.6
click at [73, 206] on span "Continue" at bounding box center [79, 205] width 33 height 9
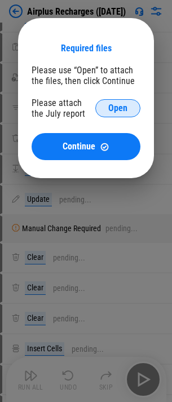
click at [111, 101] on button "Open" at bounding box center [117, 108] width 45 height 18
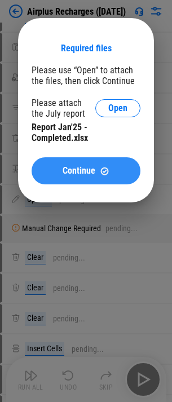
click at [72, 161] on button "Continue" at bounding box center [86, 170] width 109 height 27
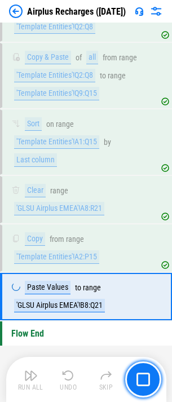
scroll to position [3195, 0]
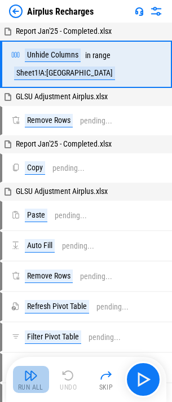
click at [30, 379] on img "button" at bounding box center [31, 376] width 14 height 14
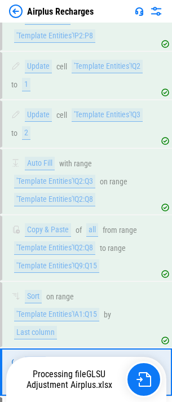
scroll to position [3176, 0]
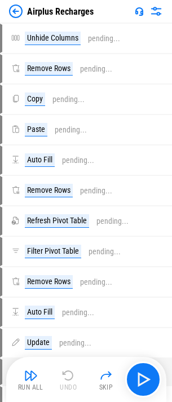
click at [20, 5] on img at bounding box center [16, 12] width 14 height 14
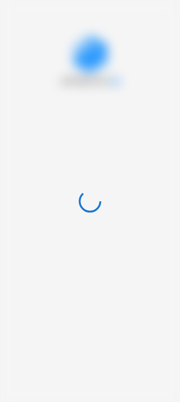
click at [44, 49] on div at bounding box center [90, 201] width 180 height 402
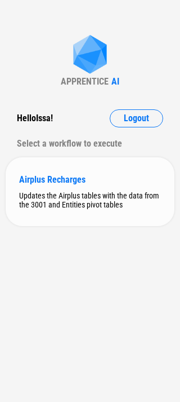
click at [64, 181] on div "Airplus Recharges" at bounding box center [90, 179] width 142 height 11
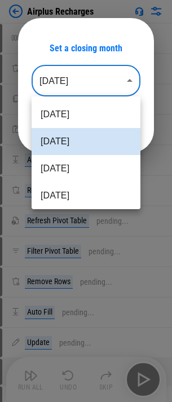
click at [100, 79] on body "Airplus Recharges Unhide Columns pending... Remove Rows pending... Copy pending…" at bounding box center [86, 201] width 172 height 402
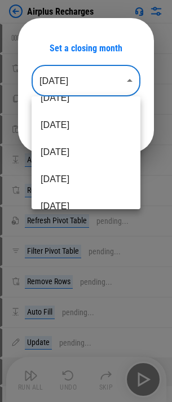
scroll to position [169, 0]
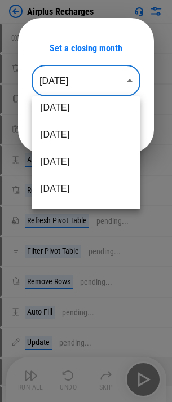
click at [83, 138] on li "Feb 2025" at bounding box center [86, 134] width 109 height 27
type input "********"
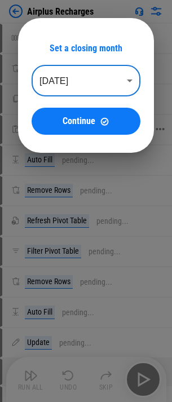
click at [82, 120] on span "Continue" at bounding box center [79, 121] width 33 height 9
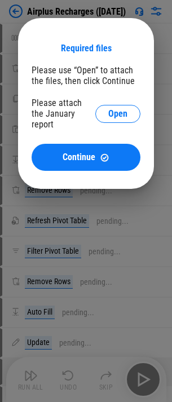
click at [131, 107] on button "Open" at bounding box center [117, 114] width 45 height 18
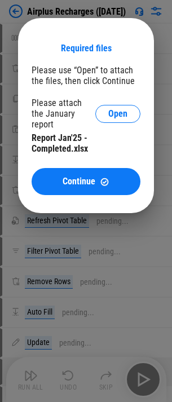
click at [83, 177] on span "Continue" at bounding box center [79, 181] width 33 height 9
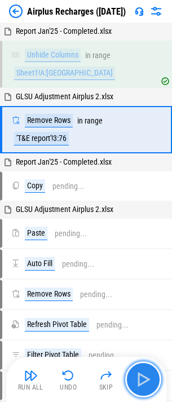
click at [151, 380] on img "button" at bounding box center [143, 379] width 18 height 18
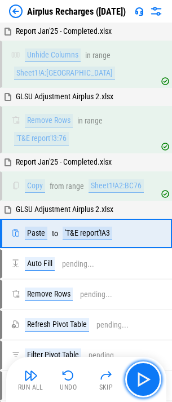
click at [150, 375] on img "button" at bounding box center [143, 379] width 18 height 18
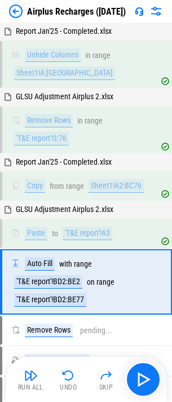
click at [154, 2] on div "Airplus Recharges (Feb 25)" at bounding box center [86, 11] width 172 height 23
click at [154, 3] on div "Airplus Recharges (Feb 25)" at bounding box center [86, 11] width 172 height 23
click at [154, 5] on img at bounding box center [156, 12] width 14 height 14
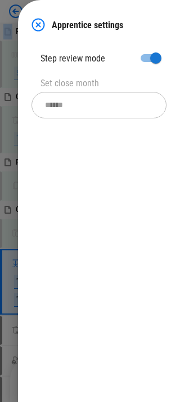
click at [35, 24] on img at bounding box center [39, 25] width 14 height 14
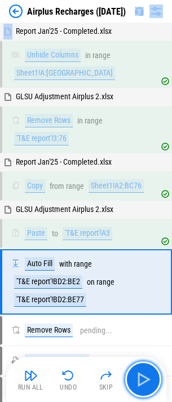
click at [149, 375] on img "button" at bounding box center [143, 379] width 18 height 18
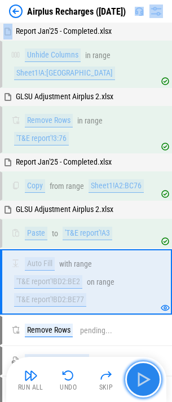
click at [145, 376] on img "button" at bounding box center [143, 379] width 18 height 18
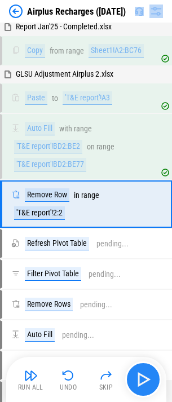
scroll to position [139, 0]
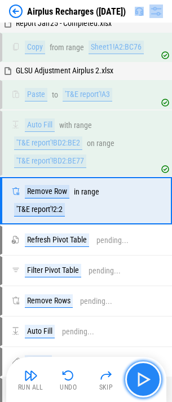
click at [144, 376] on img "button" at bounding box center [143, 379] width 18 height 18
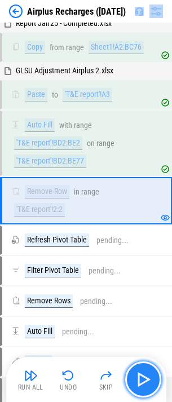
click at [144, 376] on img "button" at bounding box center [143, 379] width 18 height 18
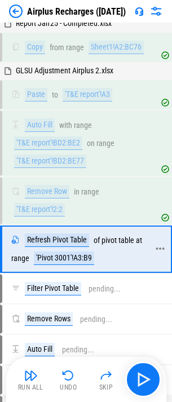
click at [63, 258] on div "'Pivot 3001'!A3:B9" at bounding box center [64, 258] width 60 height 14
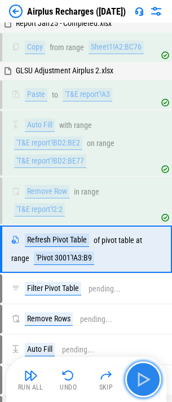
click at [150, 371] on img "button" at bounding box center [143, 379] width 18 height 18
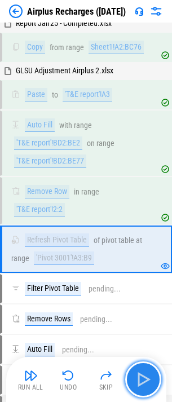
click at [150, 378] on img "button" at bounding box center [143, 379] width 18 height 18
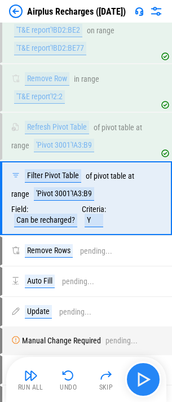
scroll to position [253, 0]
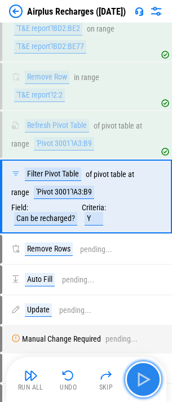
click at [149, 379] on img "button" at bounding box center [143, 379] width 18 height 18
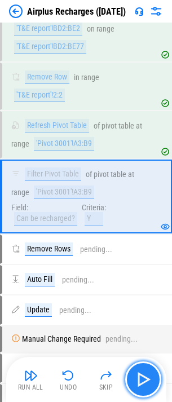
click at [140, 374] on img "button" at bounding box center [143, 379] width 18 height 18
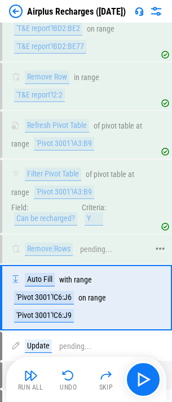
drag, startPoint x: 53, startPoint y: 246, endPoint x: 51, endPoint y: 254, distance: 7.5
click at [51, 254] on div "Remove Rows" at bounding box center [49, 249] width 48 height 14
click at [51, 253] on div "Remove Rows" at bounding box center [49, 249] width 48 height 14
click at [138, 376] on img "button" at bounding box center [143, 379] width 18 height 18
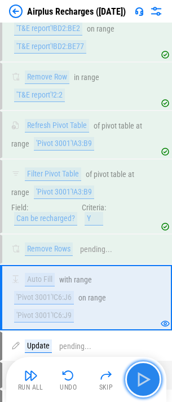
click at [146, 379] on img "button" at bounding box center [143, 379] width 18 height 18
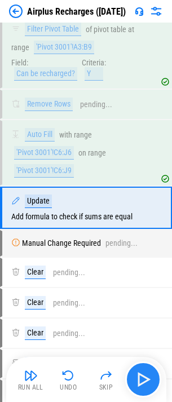
scroll to position [405, 0]
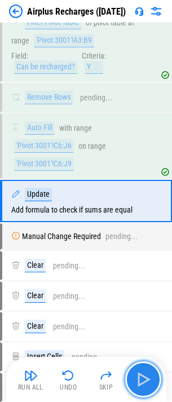
click at [149, 378] on img "button" at bounding box center [143, 379] width 18 height 18
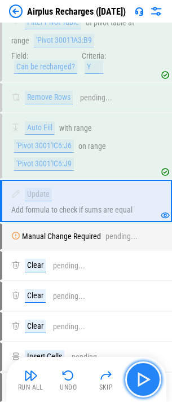
click at [144, 373] on img "button" at bounding box center [143, 379] width 18 height 18
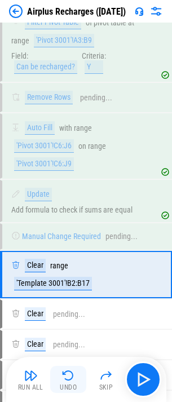
click at [74, 375] on img "button" at bounding box center [68, 376] width 14 height 14
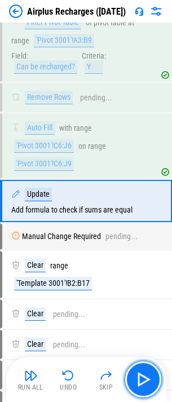
click at [150, 382] on img "button" at bounding box center [143, 379] width 18 height 18
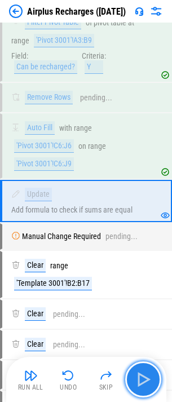
click at [138, 381] on img "button" at bounding box center [143, 379] width 18 height 18
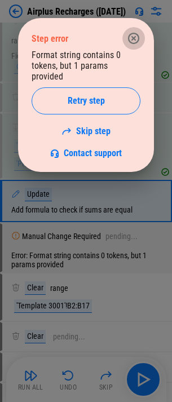
click at [135, 37] on icon "button" at bounding box center [133, 38] width 11 height 11
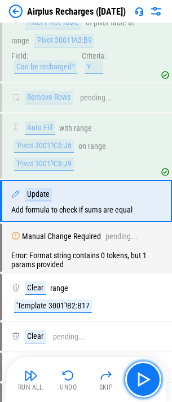
click at [141, 372] on img "button" at bounding box center [143, 379] width 18 height 18
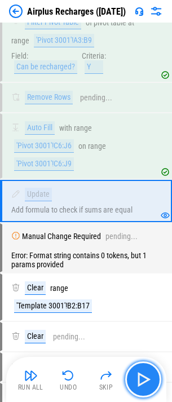
click at [141, 384] on img "button" at bounding box center [143, 379] width 18 height 18
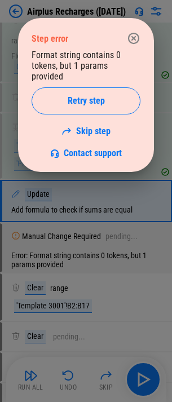
click at [137, 34] on icon "button" at bounding box center [133, 38] width 11 height 11
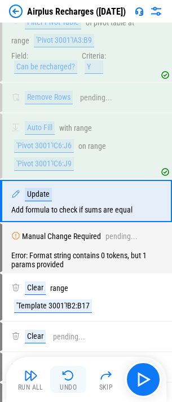
drag, startPoint x: 73, startPoint y: 377, endPoint x: 83, endPoint y: 378, distance: 10.8
click at [73, 378] on img "button" at bounding box center [68, 376] width 14 height 14
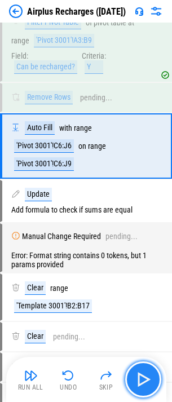
click at [143, 373] on img "button" at bounding box center [143, 379] width 18 height 18
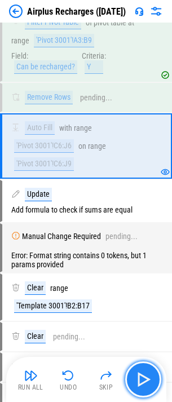
click at [143, 373] on img "button" at bounding box center [143, 379] width 18 height 18
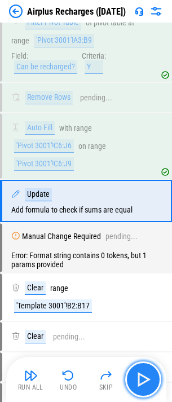
click at [144, 373] on img "button" at bounding box center [143, 379] width 18 height 18
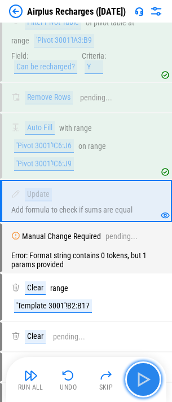
click at [145, 378] on img "button" at bounding box center [143, 379] width 18 height 18
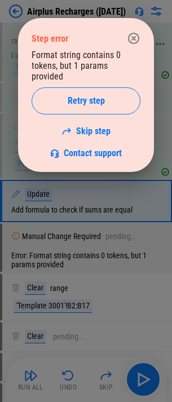
click at [132, 33] on icon "button" at bounding box center [134, 39] width 14 height 14
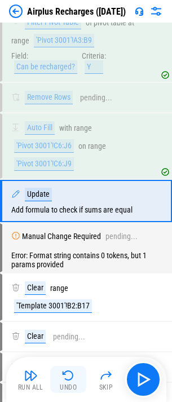
click at [68, 372] on img "button" at bounding box center [68, 376] width 14 height 14
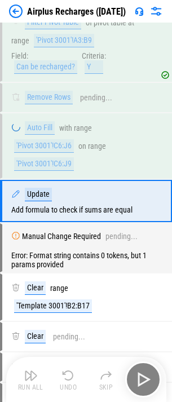
click at [140, 373] on div "Run All Undo Skip" at bounding box center [87, 379] width 149 height 36
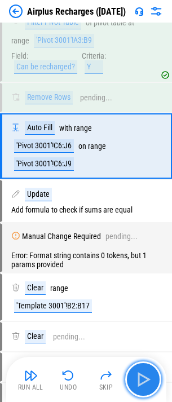
click at [143, 376] on img "button" at bounding box center [143, 379] width 18 height 18
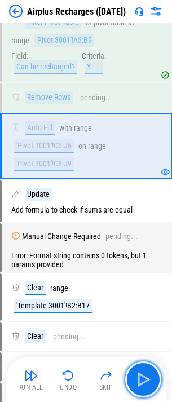
click at [141, 375] on img "button" at bounding box center [143, 379] width 18 height 18
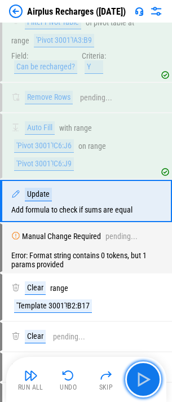
click at [141, 375] on img "button" at bounding box center [143, 379] width 18 height 18
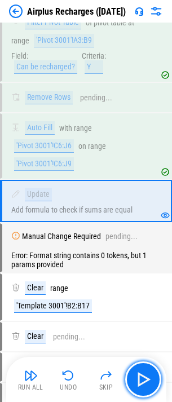
click at [141, 375] on img "button" at bounding box center [143, 379] width 18 height 18
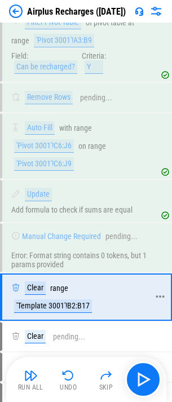
click at [65, 305] on div "'Template 3001'!B2:B17" at bounding box center [53, 306] width 78 height 14
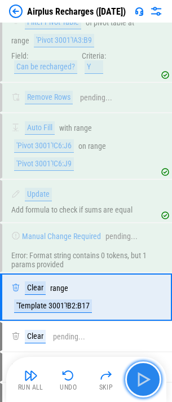
click at [142, 374] on img "button" at bounding box center [143, 379] width 18 height 18
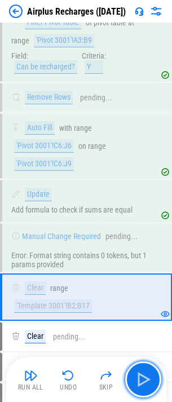
click at [142, 374] on img "button" at bounding box center [143, 379] width 18 height 18
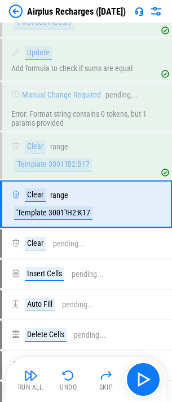
scroll to position [551, 0]
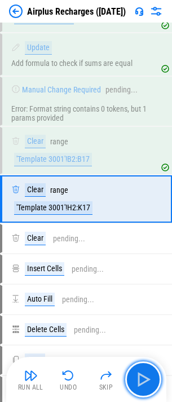
click at [142, 374] on img "button" at bounding box center [143, 379] width 18 height 18
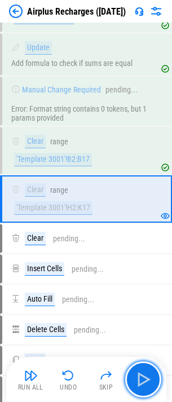
click at [142, 374] on img "button" at bounding box center [143, 379] width 18 height 18
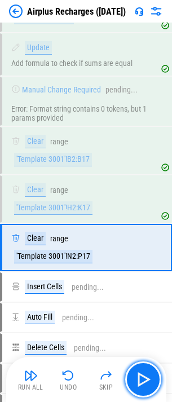
click at [142, 374] on img "button" at bounding box center [143, 379] width 18 height 18
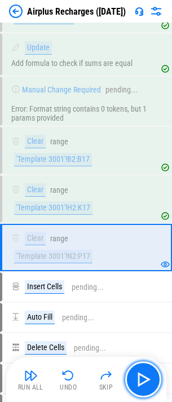
click at [142, 374] on img "button" at bounding box center [143, 379] width 18 height 18
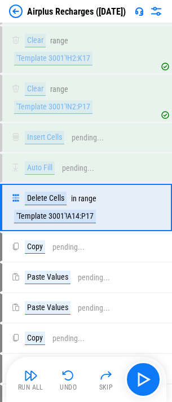
scroll to position [709, 0]
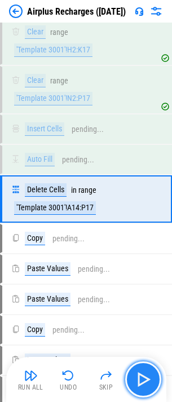
click at [140, 375] on img "button" at bounding box center [143, 379] width 18 height 18
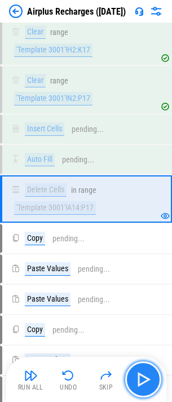
click at [140, 375] on img "button" at bounding box center [143, 379] width 18 height 18
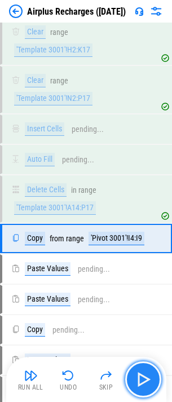
click at [140, 375] on img "button" at bounding box center [143, 379] width 18 height 18
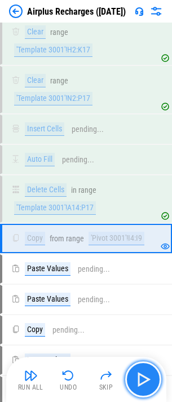
click at [140, 375] on img "button" at bounding box center [143, 379] width 18 height 18
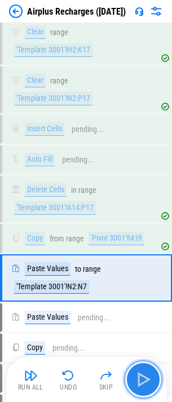
click at [140, 375] on img "button" at bounding box center [143, 379] width 18 height 18
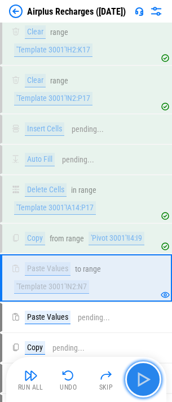
click at [140, 375] on img "button" at bounding box center [143, 379] width 18 height 18
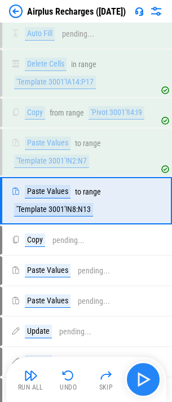
scroll to position [836, 0]
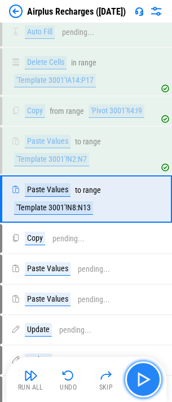
click at [140, 375] on img "button" at bounding box center [143, 379] width 18 height 18
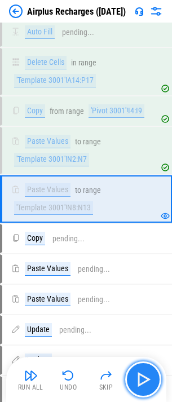
click at [140, 375] on img "button" at bounding box center [143, 379] width 18 height 18
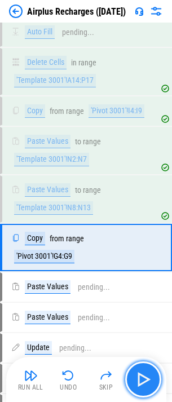
click at [140, 375] on img "button" at bounding box center [143, 379] width 18 height 18
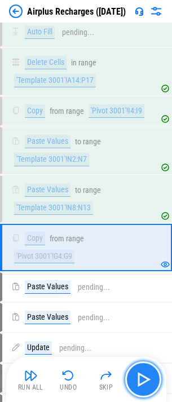
click at [147, 374] on img "button" at bounding box center [143, 379] width 18 height 18
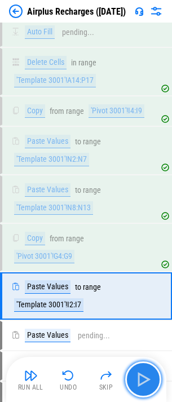
click at [147, 374] on img "button" at bounding box center [143, 379] width 18 height 18
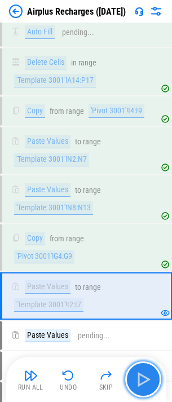
click at [147, 374] on img "button" at bounding box center [143, 379] width 18 height 18
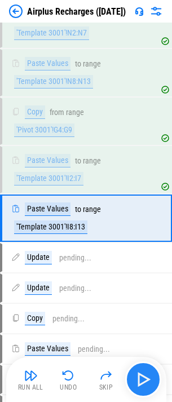
scroll to position [982, 0]
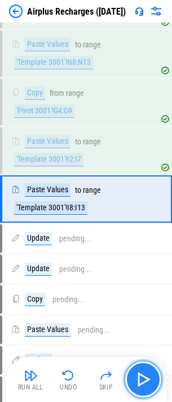
click at [147, 374] on img "button" at bounding box center [143, 379] width 18 height 18
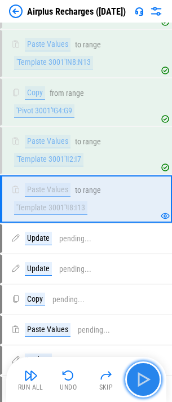
click at [145, 376] on img "button" at bounding box center [143, 379] width 18 height 18
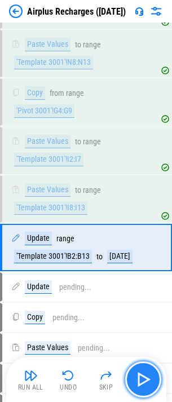
click at [145, 376] on img "button" at bounding box center [143, 379] width 18 height 18
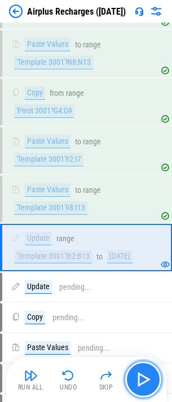
click at [144, 383] on img "button" at bounding box center [143, 379] width 18 height 18
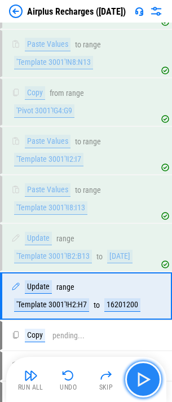
click at [144, 382] on img "button" at bounding box center [143, 379] width 18 height 18
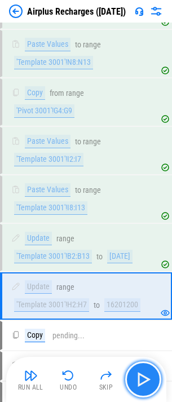
click at [144, 381] on img "button" at bounding box center [143, 379] width 18 height 18
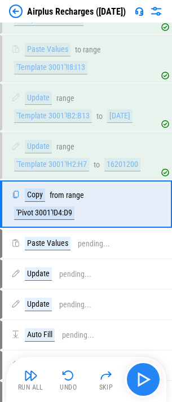
scroll to position [1127, 0]
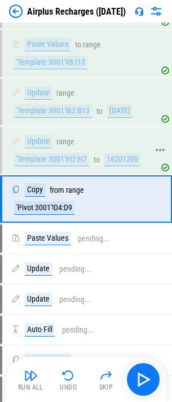
click at [54, 157] on div "'Template 3001'!H2:H7" at bounding box center [51, 160] width 75 height 14
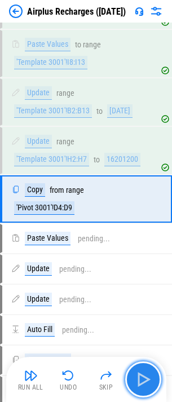
click at [145, 377] on img "button" at bounding box center [143, 379] width 18 height 18
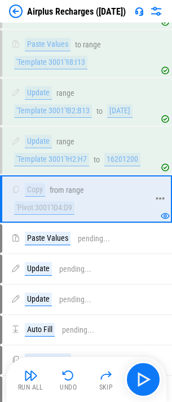
click at [50, 210] on div "'Pivot 3001'!D4:D9" at bounding box center [44, 208] width 60 height 14
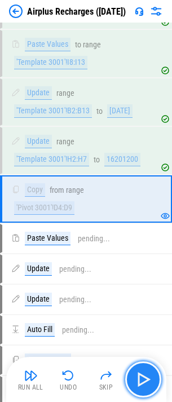
click at [140, 379] on img "button" at bounding box center [143, 379] width 18 height 18
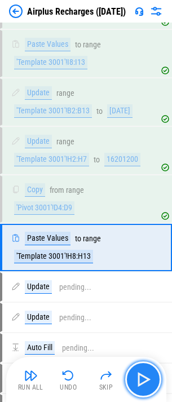
click at [140, 379] on img "button" at bounding box center [143, 379] width 18 height 18
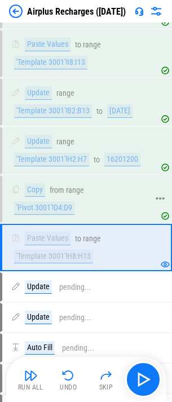
click at [48, 206] on div "'Pivot 3001'!D4:D9" at bounding box center [44, 208] width 60 height 14
click at [64, 255] on div "'Template 3001'!H8:H13" at bounding box center [53, 257] width 79 height 14
click at [56, 211] on div "'Pivot 3001'!D4:D9" at bounding box center [44, 208] width 60 height 14
click at [57, 255] on div "'Template 3001'!H8:H13" at bounding box center [53, 257] width 79 height 14
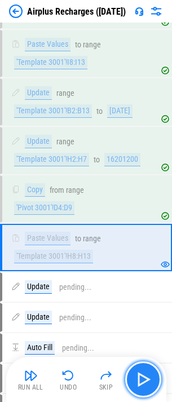
click at [149, 381] on img "button" at bounding box center [143, 379] width 18 height 18
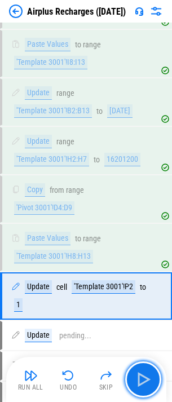
click at [148, 381] on img "button" at bounding box center [143, 379] width 18 height 18
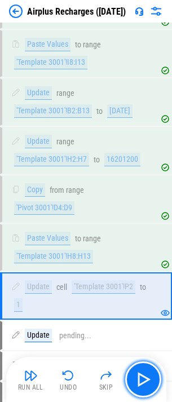
click at [148, 381] on img "button" at bounding box center [143, 379] width 18 height 18
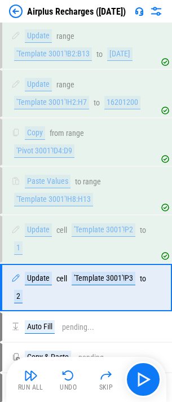
scroll to position [1272, 0]
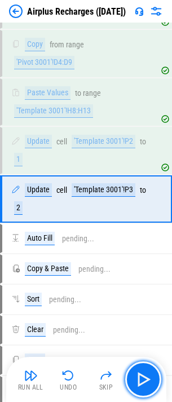
click at [148, 381] on img "button" at bounding box center [143, 379] width 18 height 18
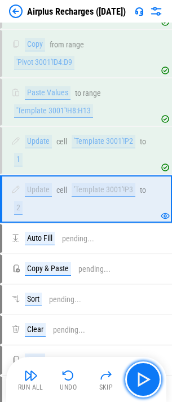
click at [148, 381] on img "button" at bounding box center [143, 379] width 18 height 18
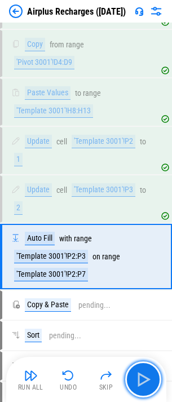
click at [148, 381] on img "button" at bounding box center [143, 379] width 18 height 18
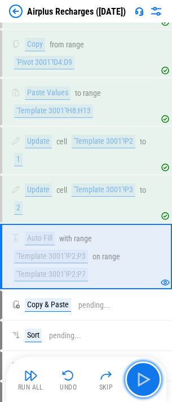
click at [148, 381] on img "button" at bounding box center [143, 379] width 18 height 18
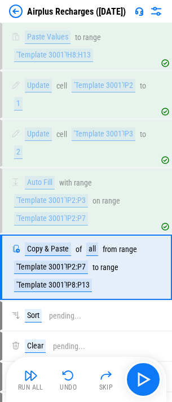
scroll to position [1396, 0]
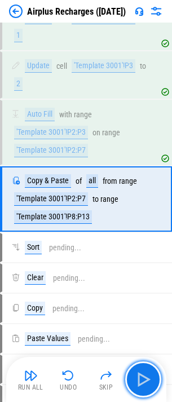
click at [148, 381] on img "button" at bounding box center [143, 379] width 18 height 18
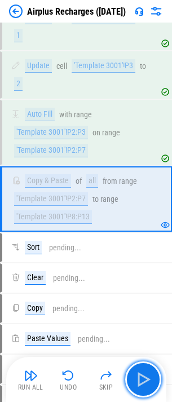
click at [148, 381] on img "button" at bounding box center [143, 379] width 18 height 18
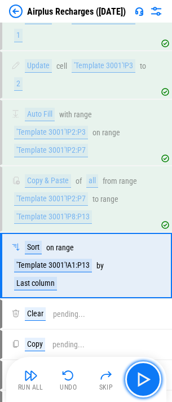
click at [148, 381] on img "button" at bounding box center [143, 379] width 18 height 18
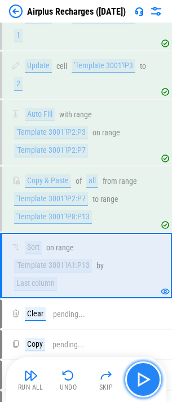
click at [148, 378] on img "button" at bounding box center [143, 379] width 18 height 18
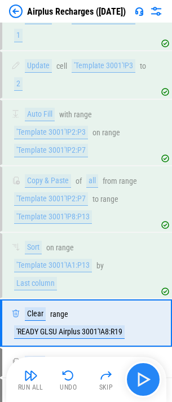
scroll to position [1520, 0]
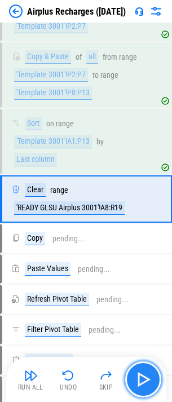
click at [148, 378] on img "button" at bounding box center [143, 379] width 18 height 18
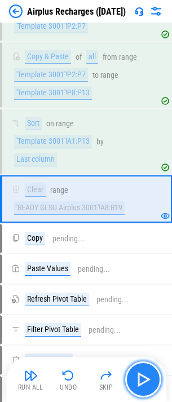
click at [145, 373] on img "button" at bounding box center [143, 379] width 18 height 18
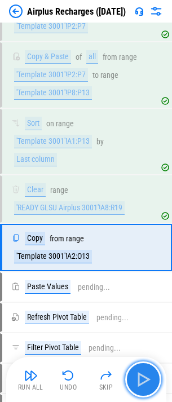
click at [145, 373] on img "button" at bounding box center [143, 379] width 18 height 18
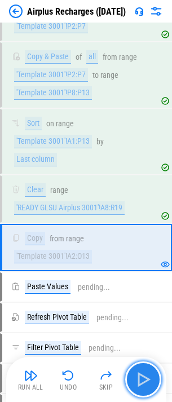
click at [144, 374] on img "button" at bounding box center [143, 379] width 18 height 18
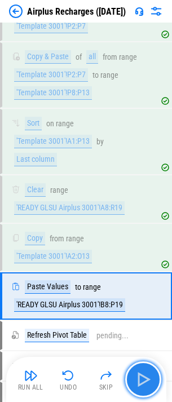
click at [144, 374] on img "button" at bounding box center [143, 379] width 18 height 18
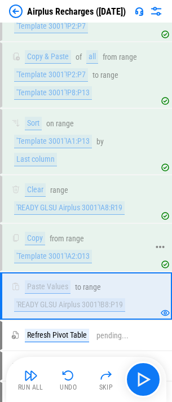
click at [65, 257] on div "'Template 3001'!A2:O13" at bounding box center [53, 257] width 78 height 14
click at [90, 304] on div "'READY GLSU Airplus 3001'!B8:P19" at bounding box center [69, 305] width 111 height 14
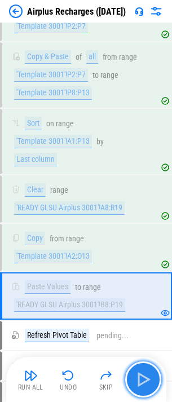
click at [143, 380] on img "button" at bounding box center [143, 379] width 18 height 18
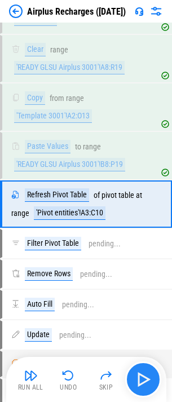
scroll to position [1666, 0]
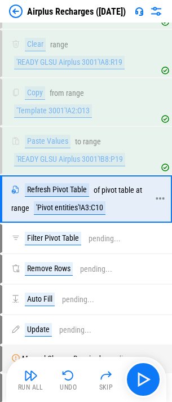
click at [53, 207] on div "'Pivot entities'!A3:C10" at bounding box center [70, 208] width 72 height 14
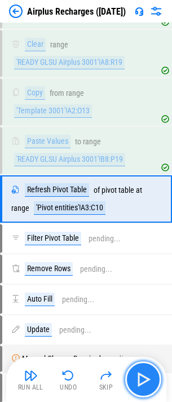
click at [141, 374] on img "button" at bounding box center [143, 379] width 18 height 18
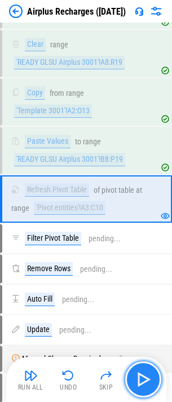
click at [143, 376] on img "button" at bounding box center [143, 379] width 18 height 18
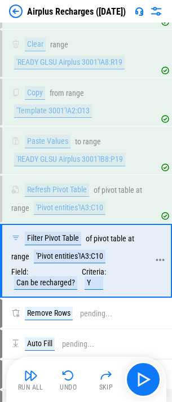
click at [52, 254] on div "'Pivot entities'!A3:C10" at bounding box center [70, 257] width 72 height 14
click at [46, 187] on div "Refresh Pivot Table" at bounding box center [57, 190] width 64 height 14
click at [51, 200] on div "Refresh Pivot Table of pivot table at range 'Pivot entities'!A3:C10" at bounding box center [79, 199] width 137 height 32
click at [59, 211] on div "'Pivot entities'!A3:C10" at bounding box center [70, 208] width 72 height 14
click at [61, 269] on div "Filter Pivot Table of pivot table at range 'Pivot entities'!A3:C10 Field: Can b…" at bounding box center [79, 261] width 137 height 58
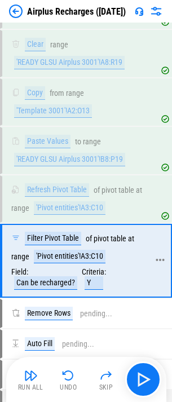
click at [59, 252] on div "'Pivot entities'!A3:C10" at bounding box center [70, 257] width 72 height 14
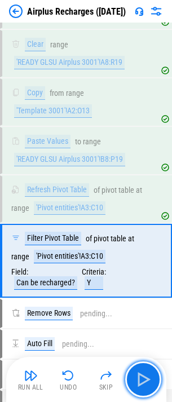
click at [148, 384] on img "button" at bounding box center [143, 379] width 18 height 18
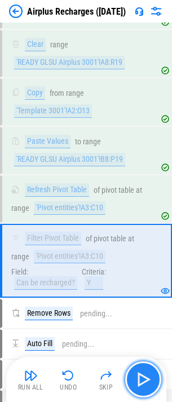
click at [147, 378] on img "button" at bounding box center [143, 379] width 18 height 18
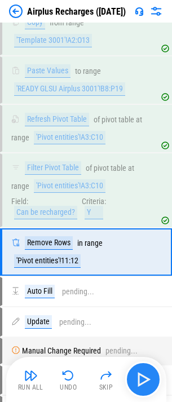
scroll to position [1789, 0]
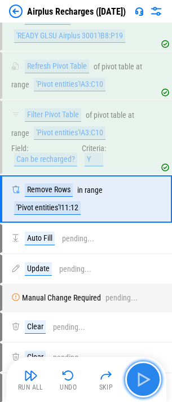
click at [146, 377] on img "button" at bounding box center [143, 379] width 18 height 18
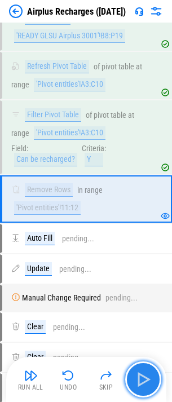
click at [140, 382] on img "button" at bounding box center [143, 379] width 18 height 18
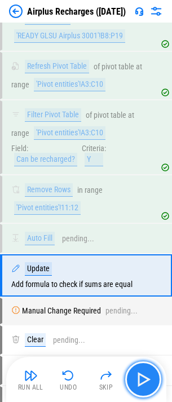
click at [149, 381] on img "button" at bounding box center [143, 379] width 18 height 18
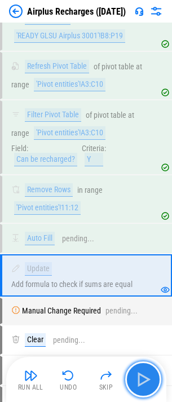
click at [147, 380] on img "button" at bounding box center [143, 379] width 18 height 18
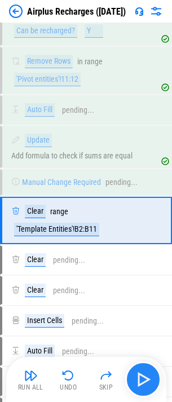
scroll to position [1940, 0]
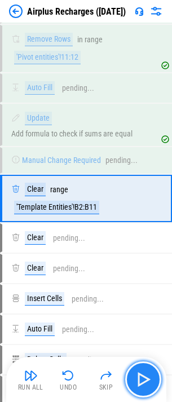
click at [147, 380] on img "button" at bounding box center [143, 379] width 18 height 18
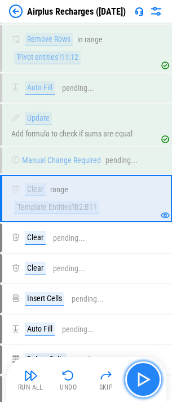
click at [147, 380] on img "button" at bounding box center [143, 379] width 18 height 18
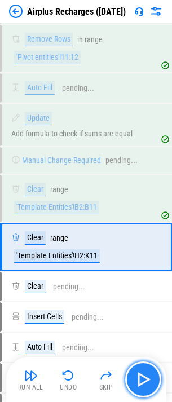
click at [147, 380] on img "button" at bounding box center [143, 379] width 18 height 18
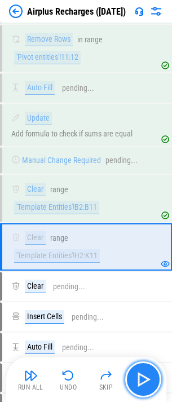
click at [147, 380] on img "button" at bounding box center [143, 379] width 18 height 18
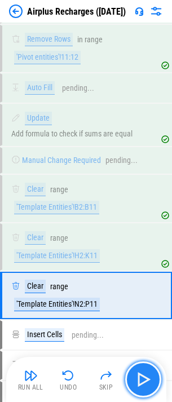
click at [147, 380] on img "button" at bounding box center [143, 379] width 18 height 18
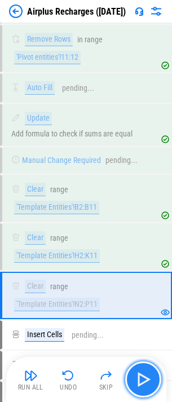
click at [147, 380] on img "button" at bounding box center [143, 379] width 18 height 18
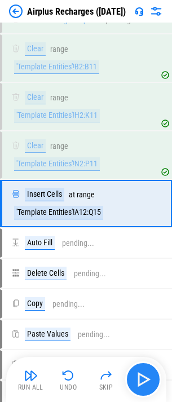
scroll to position [2085, 0]
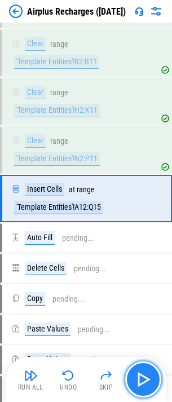
click at [147, 380] on img "button" at bounding box center [143, 379] width 18 height 18
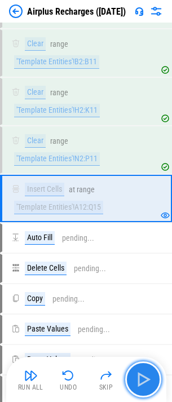
click at [147, 380] on img "button" at bounding box center [143, 379] width 18 height 18
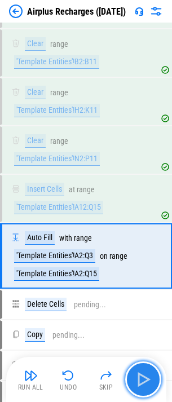
click at [147, 380] on img "button" at bounding box center [143, 379] width 18 height 18
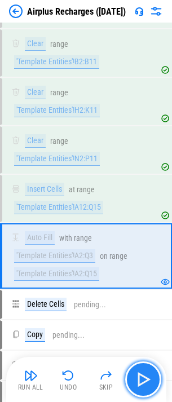
click at [147, 380] on img "button" at bounding box center [143, 379] width 18 height 18
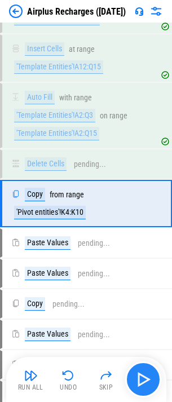
scroll to position [2231, 0]
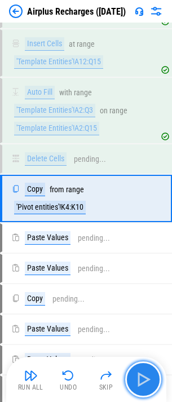
click at [147, 380] on img "button" at bounding box center [143, 379] width 18 height 18
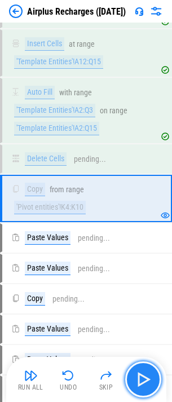
click at [147, 380] on img "button" at bounding box center [143, 379] width 18 height 18
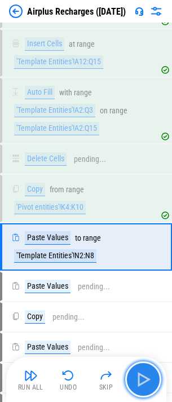
click at [149, 380] on img "button" at bounding box center [143, 379] width 18 height 18
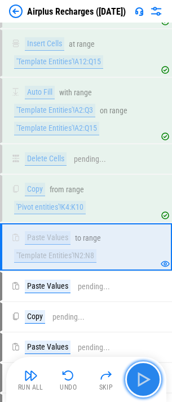
click at [149, 380] on img "button" at bounding box center [143, 379] width 18 height 18
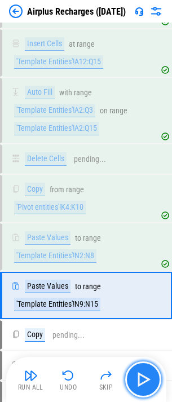
click at [149, 380] on img "button" at bounding box center [143, 379] width 18 height 18
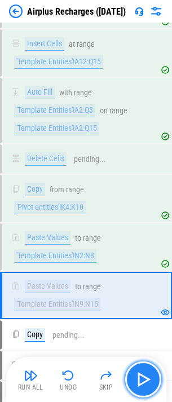
click at [149, 380] on img "button" at bounding box center [143, 379] width 18 height 18
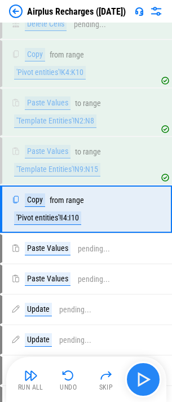
scroll to position [2376, 0]
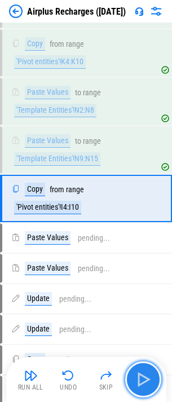
click at [149, 380] on img "button" at bounding box center [143, 379] width 18 height 18
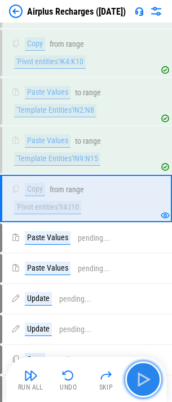
click at [149, 380] on img "button" at bounding box center [143, 379] width 18 height 18
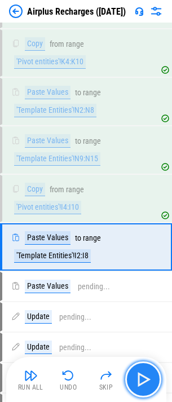
click at [149, 380] on img "button" at bounding box center [143, 379] width 18 height 18
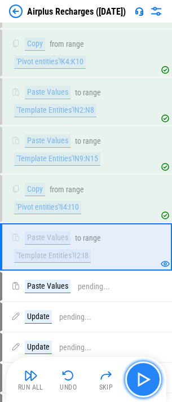
click at [149, 380] on img "button" at bounding box center [143, 379] width 18 height 18
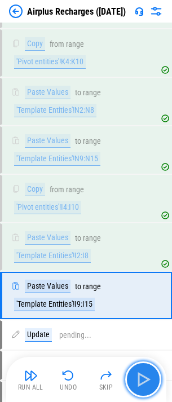
click at [149, 380] on img "button" at bounding box center [143, 379] width 18 height 18
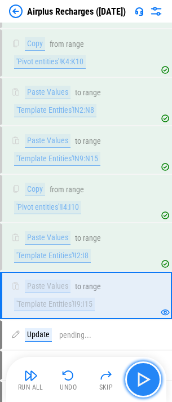
click at [149, 380] on img "button" at bounding box center [143, 379] width 18 height 18
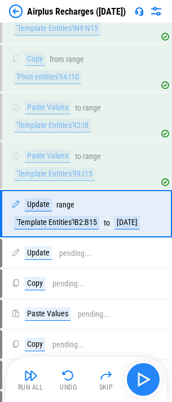
scroll to position [2530, 0]
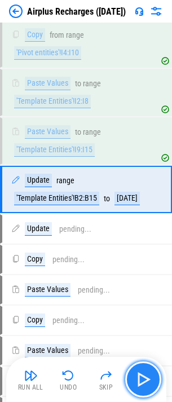
click at [149, 380] on img "button" at bounding box center [143, 379] width 18 height 18
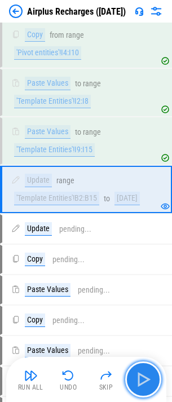
click at [149, 380] on img "button" at bounding box center [143, 379] width 18 height 18
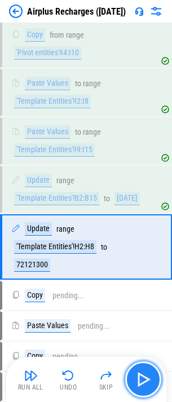
click at [149, 380] on img "button" at bounding box center [143, 379] width 18 height 18
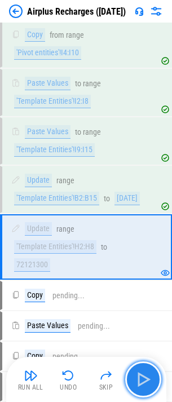
click at [149, 380] on img "button" at bounding box center [143, 379] width 18 height 18
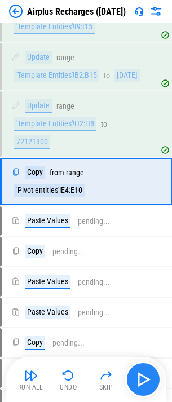
scroll to position [2654, 0]
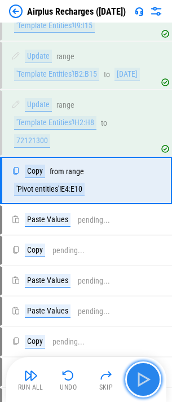
click at [149, 380] on img "button" at bounding box center [143, 379] width 18 height 18
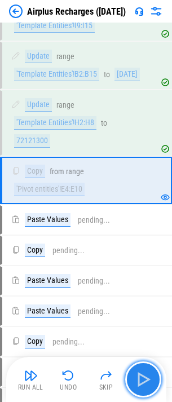
click at [149, 380] on img "button" at bounding box center [143, 379] width 18 height 18
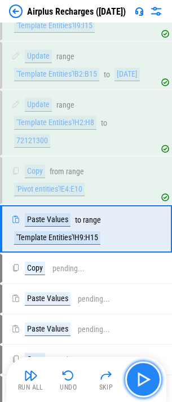
click at [149, 380] on img "button" at bounding box center [143, 379] width 18 height 18
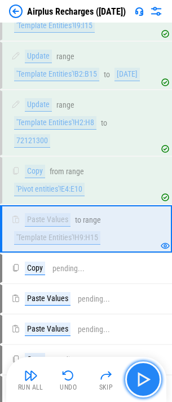
click at [143, 380] on img "button" at bounding box center [143, 379] width 18 height 18
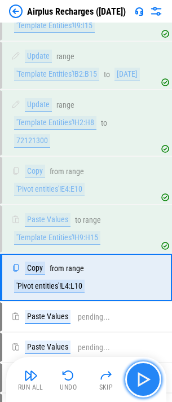
click at [143, 380] on img "button" at bounding box center [143, 379] width 18 height 18
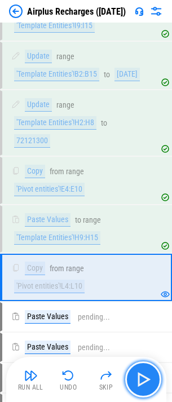
click at [143, 380] on img "button" at bounding box center [143, 379] width 18 height 18
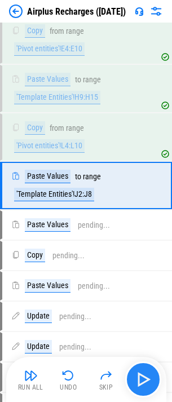
scroll to position [2800, 0]
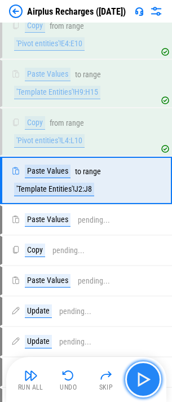
click at [143, 380] on img "button" at bounding box center [143, 379] width 18 height 18
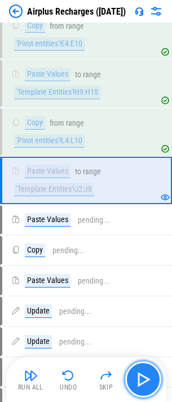
click at [143, 380] on img "button" at bounding box center [143, 379] width 18 height 18
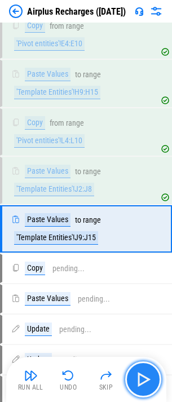
click at [143, 380] on img "button" at bounding box center [143, 379] width 18 height 18
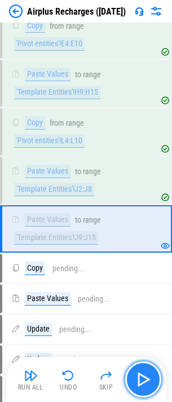
click at [148, 382] on img "button" at bounding box center [143, 379] width 18 height 18
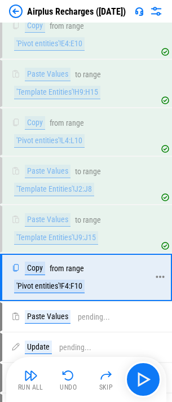
click at [68, 293] on div "'Pivot entities'!F4:F10" at bounding box center [49, 287] width 70 height 14
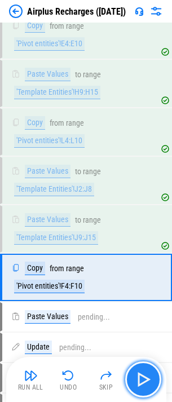
click at [146, 381] on img "button" at bounding box center [143, 379] width 18 height 18
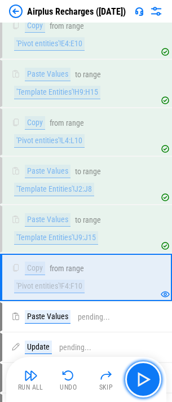
click at [147, 382] on img "button" at bounding box center [143, 379] width 18 height 18
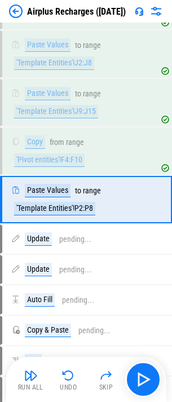
scroll to position [2945, 0]
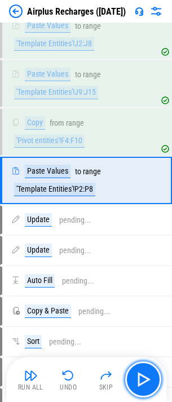
click at [147, 382] on img "button" at bounding box center [143, 379] width 18 height 18
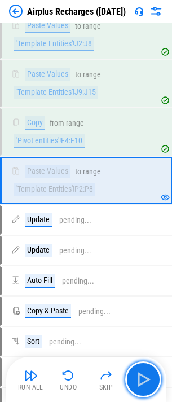
click at [147, 382] on img "button" at bounding box center [143, 379] width 18 height 18
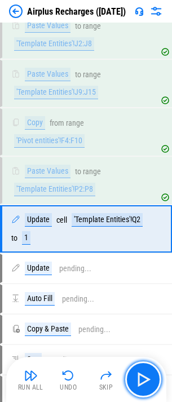
click at [147, 382] on img "button" at bounding box center [143, 379] width 18 height 18
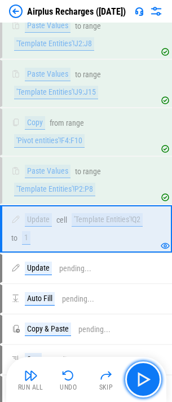
click at [147, 382] on img "button" at bounding box center [143, 379] width 18 height 18
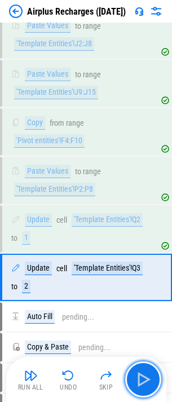
click at [147, 382] on img "button" at bounding box center [143, 379] width 18 height 18
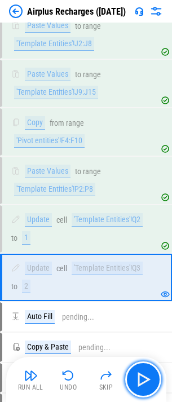
click at [147, 382] on img "button" at bounding box center [143, 379] width 18 height 18
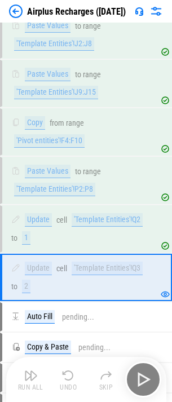
click at [147, 382] on div "Run All Undo Skip" at bounding box center [87, 379] width 149 height 36
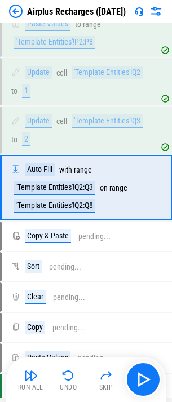
scroll to position [3099, 0]
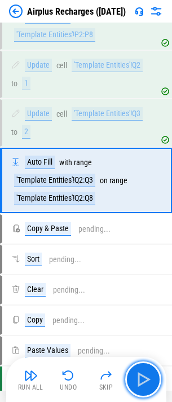
click at [147, 382] on img "button" at bounding box center [143, 379] width 18 height 18
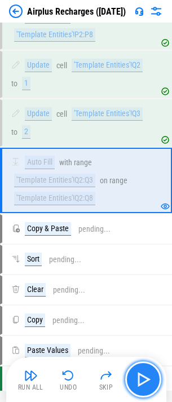
click at [148, 382] on img "button" at bounding box center [143, 379] width 18 height 18
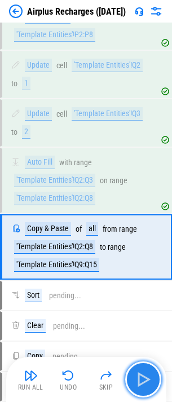
click at [148, 382] on img "button" at bounding box center [143, 379] width 18 height 18
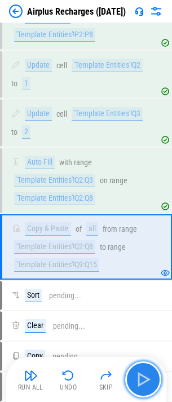
click at [148, 382] on img "button" at bounding box center [143, 379] width 18 height 18
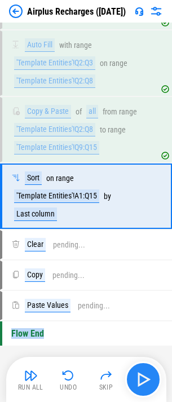
scroll to position [3232, 0]
click at [148, 382] on img "button" at bounding box center [143, 379] width 18 height 18
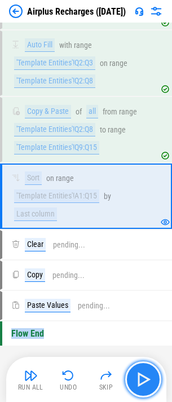
click at [148, 382] on img "button" at bounding box center [143, 379] width 18 height 18
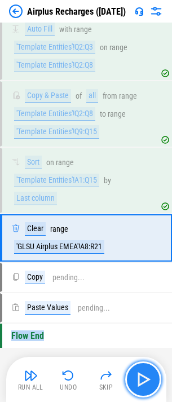
click at [148, 382] on img "button" at bounding box center [143, 379] width 18 height 18
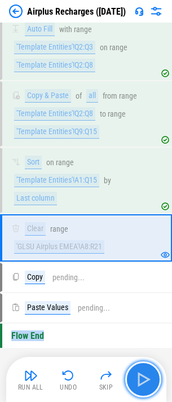
click at [148, 382] on img "button" at bounding box center [143, 379] width 18 height 18
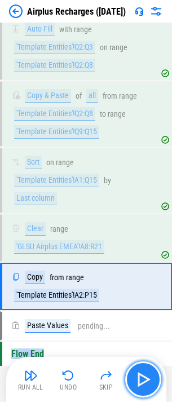
click at [148, 382] on img "button" at bounding box center [143, 379] width 18 height 18
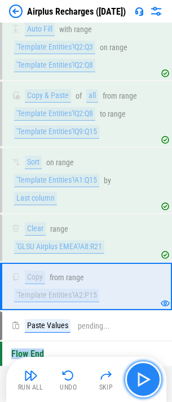
click at [148, 382] on img "button" at bounding box center [143, 379] width 18 height 18
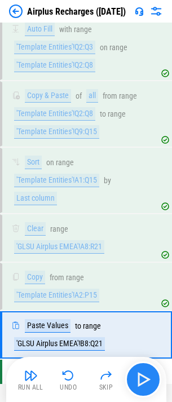
scroll to position [3291, 0]
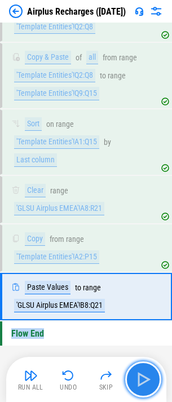
click at [148, 382] on img "button" at bounding box center [143, 379] width 18 height 18
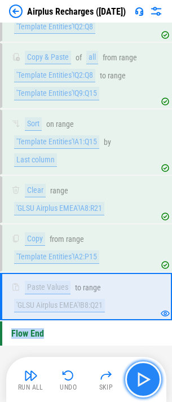
click at [148, 382] on img "button" at bounding box center [143, 379] width 18 height 18
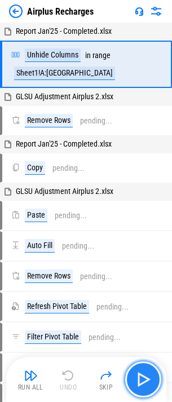
click at [151, 380] on img "button" at bounding box center [143, 379] width 18 height 18
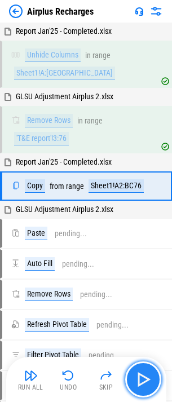
click at [151, 380] on img "button" at bounding box center [143, 379] width 18 height 18
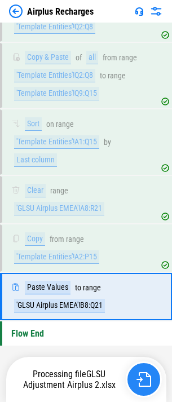
scroll to position [3308, 0]
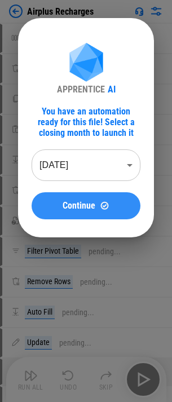
click at [55, 198] on button "Continue" at bounding box center [86, 205] width 109 height 27
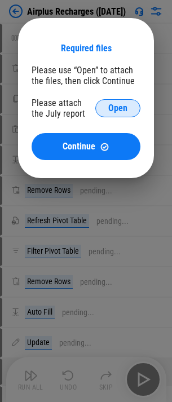
click at [118, 104] on span "Open" at bounding box center [117, 108] width 19 height 9
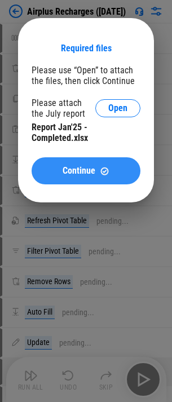
click at [66, 168] on span "Continue" at bounding box center [79, 170] width 33 height 9
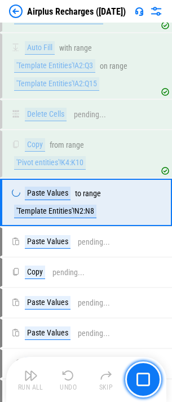
scroll to position [2255, 0]
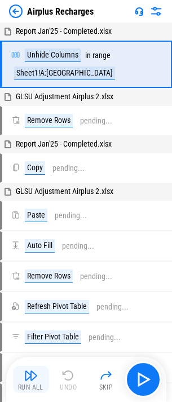
click at [33, 366] on button "Run All" at bounding box center [31, 379] width 36 height 27
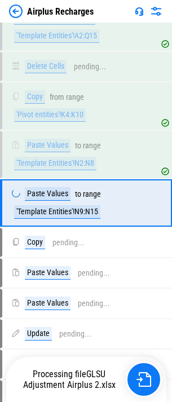
scroll to position [2321, 0]
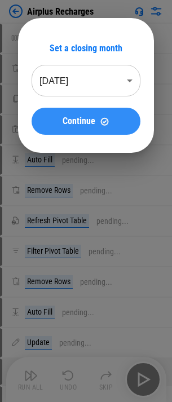
click at [94, 123] on span "Continue" at bounding box center [79, 121] width 33 height 9
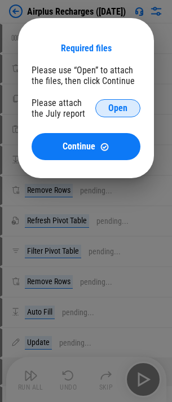
click at [114, 111] on span "Open" at bounding box center [117, 108] width 19 height 9
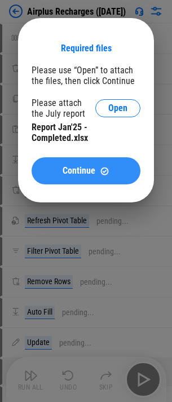
click at [93, 175] on span "Continue" at bounding box center [79, 170] width 33 height 9
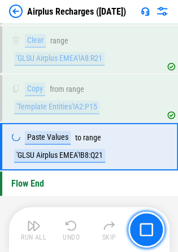
scroll to position [3291, 0]
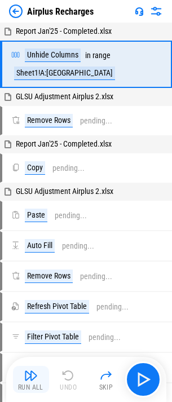
click at [42, 373] on button "Run All" at bounding box center [31, 379] width 36 height 27
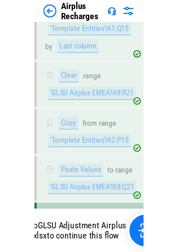
scroll to position [3216, 0]
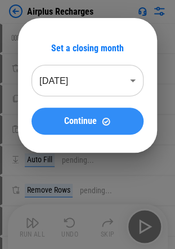
click at [72, 126] on span "Continue" at bounding box center [80, 121] width 33 height 9
